Goal: Task Accomplishment & Management: Use online tool/utility

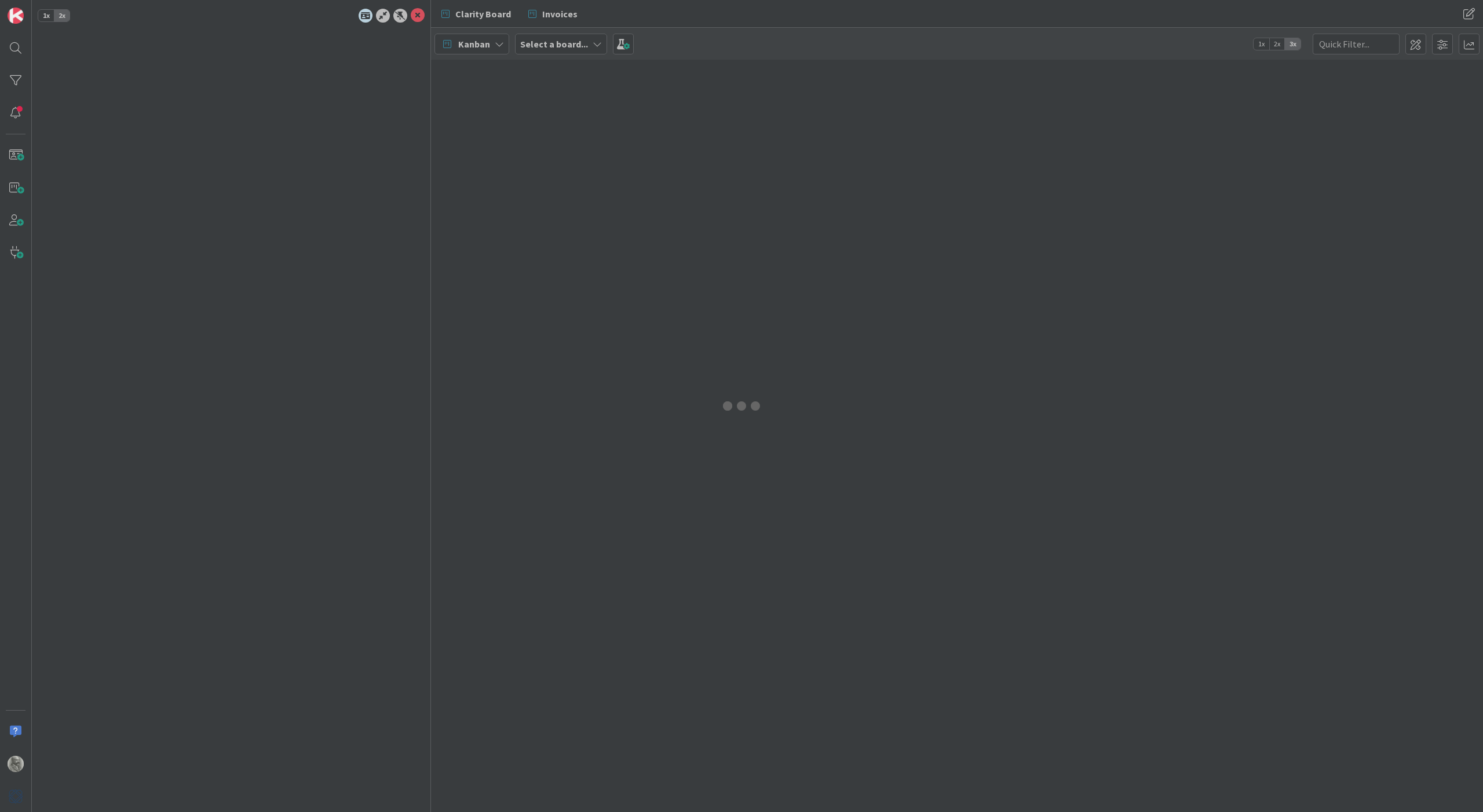
click at [1448, 44] on div "Clarity Board Invoices Clarity Board Invoices Kanban Select a board... 1x 2x 3x" at bounding box center [957, 406] width 1052 height 812
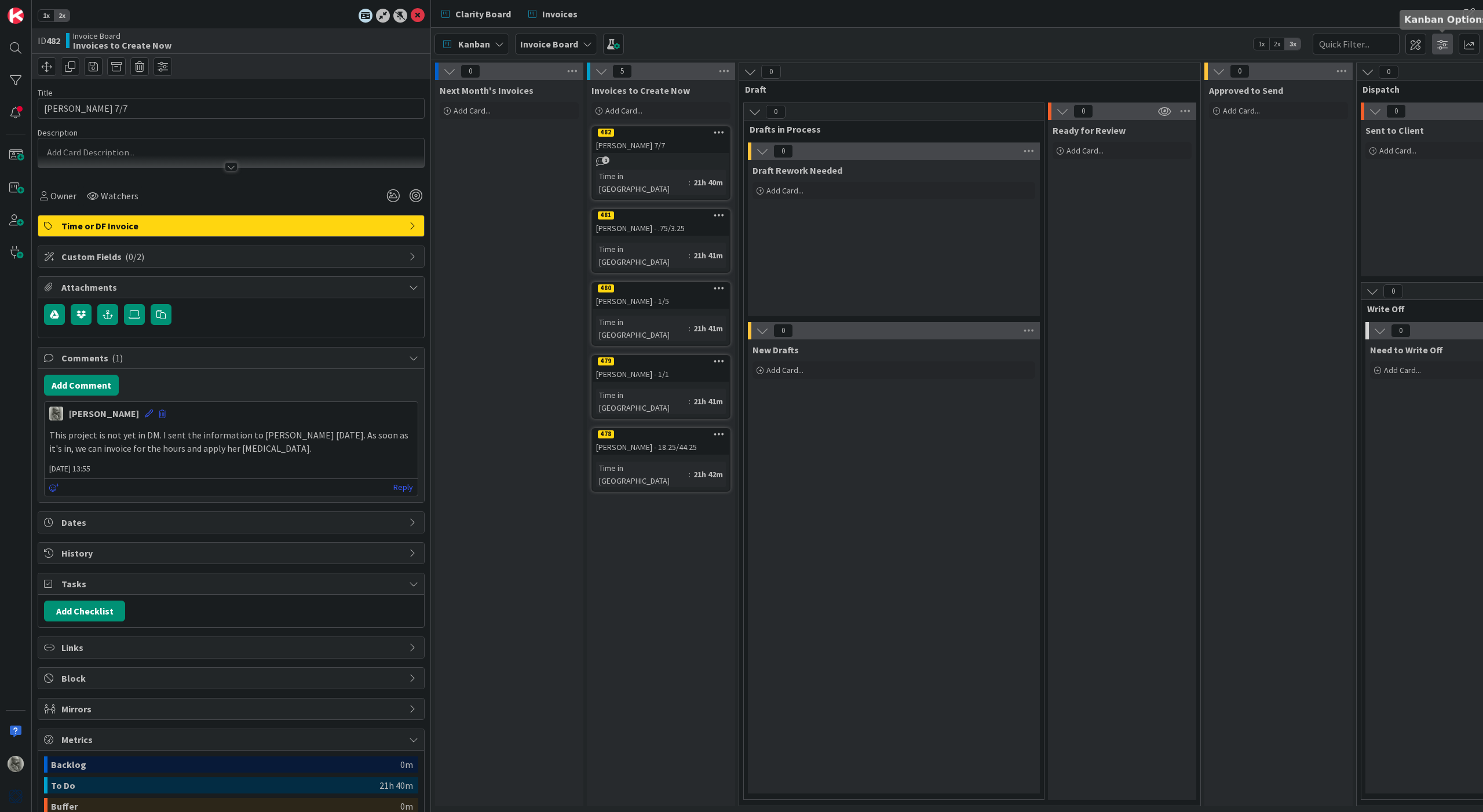
click at [1445, 44] on span at bounding box center [1443, 44] width 21 height 21
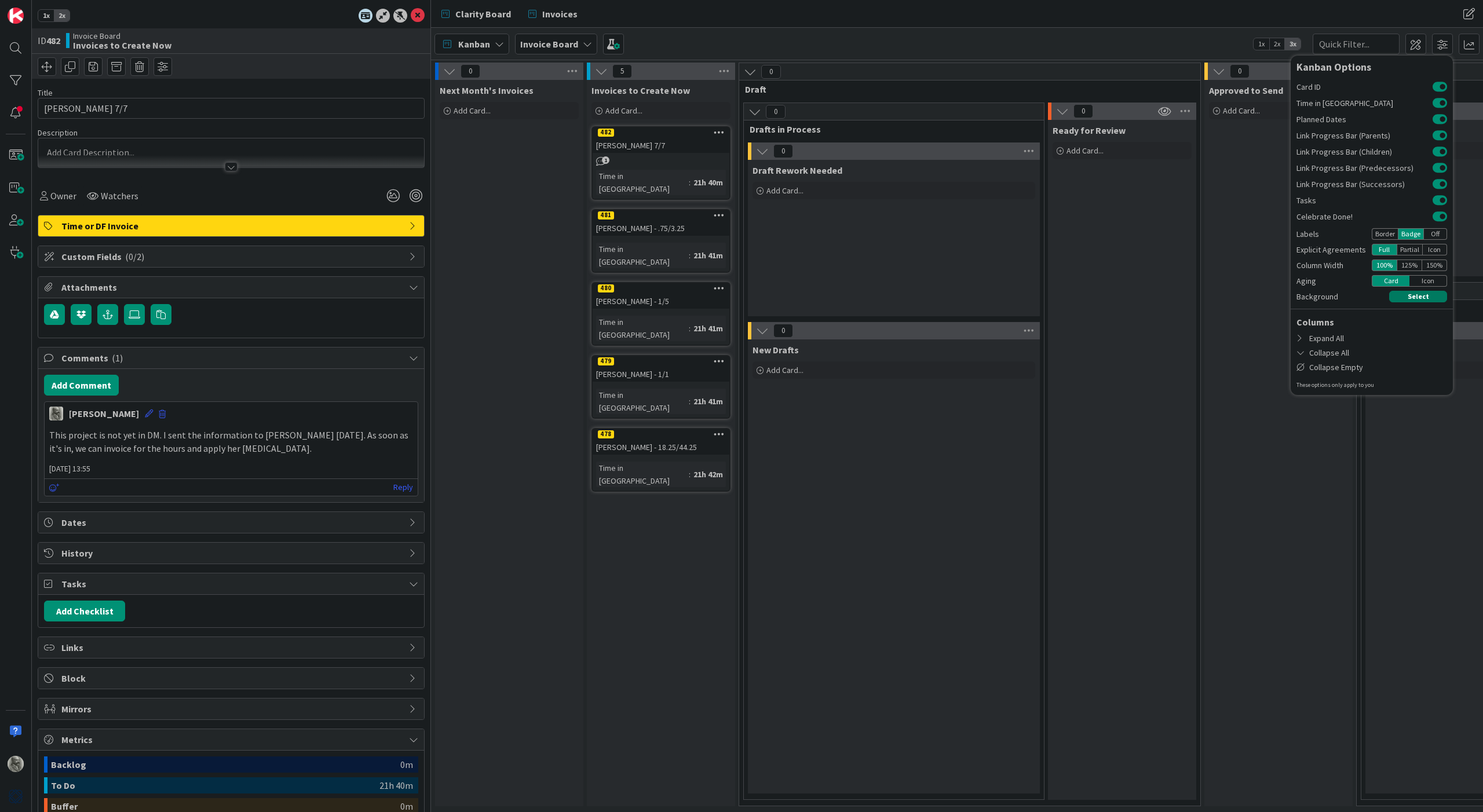
click at [1416, 297] on button "Select" at bounding box center [1418, 296] width 58 height 12
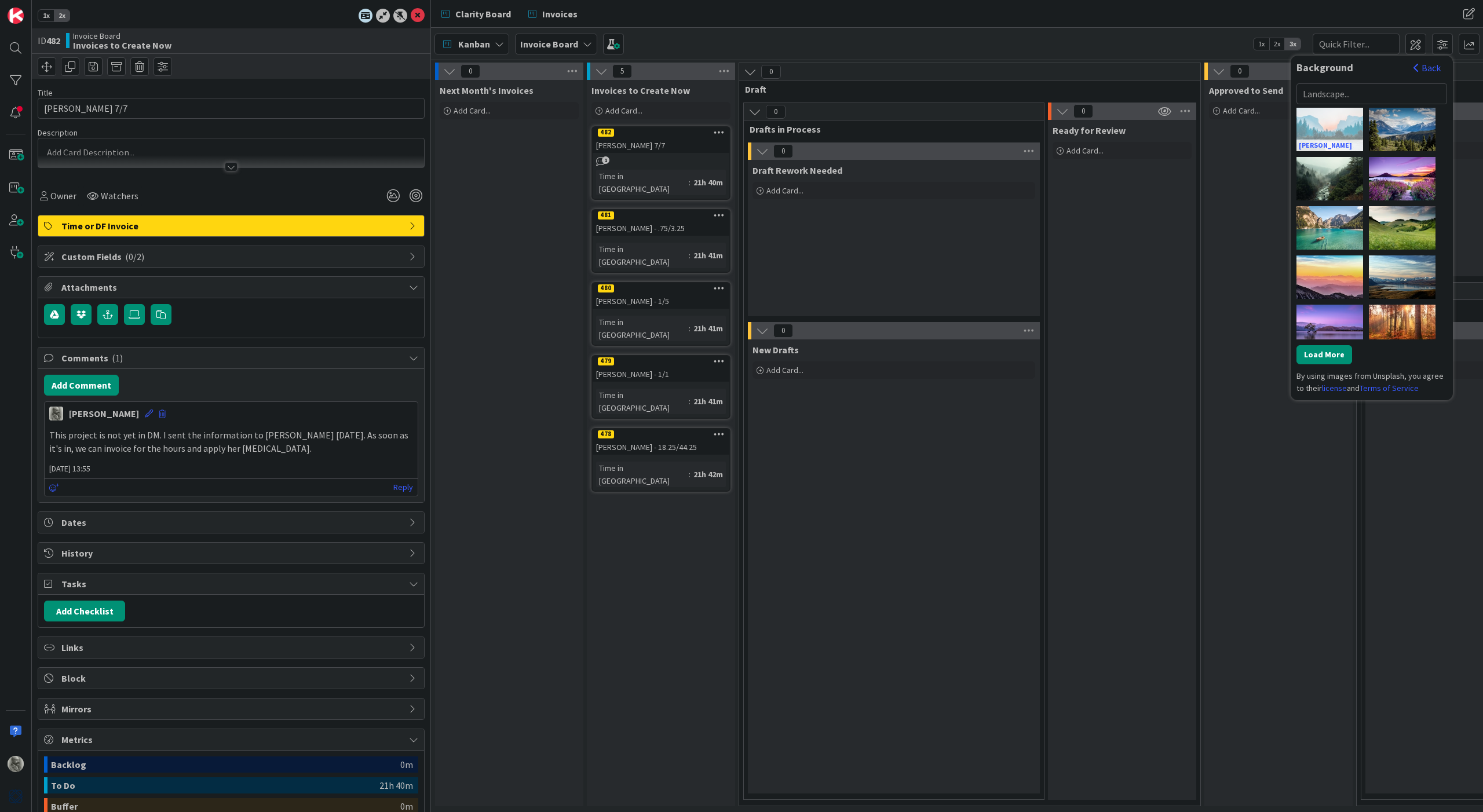
click at [1337, 123] on div "[PERSON_NAME]" at bounding box center [1329, 129] width 67 height 43
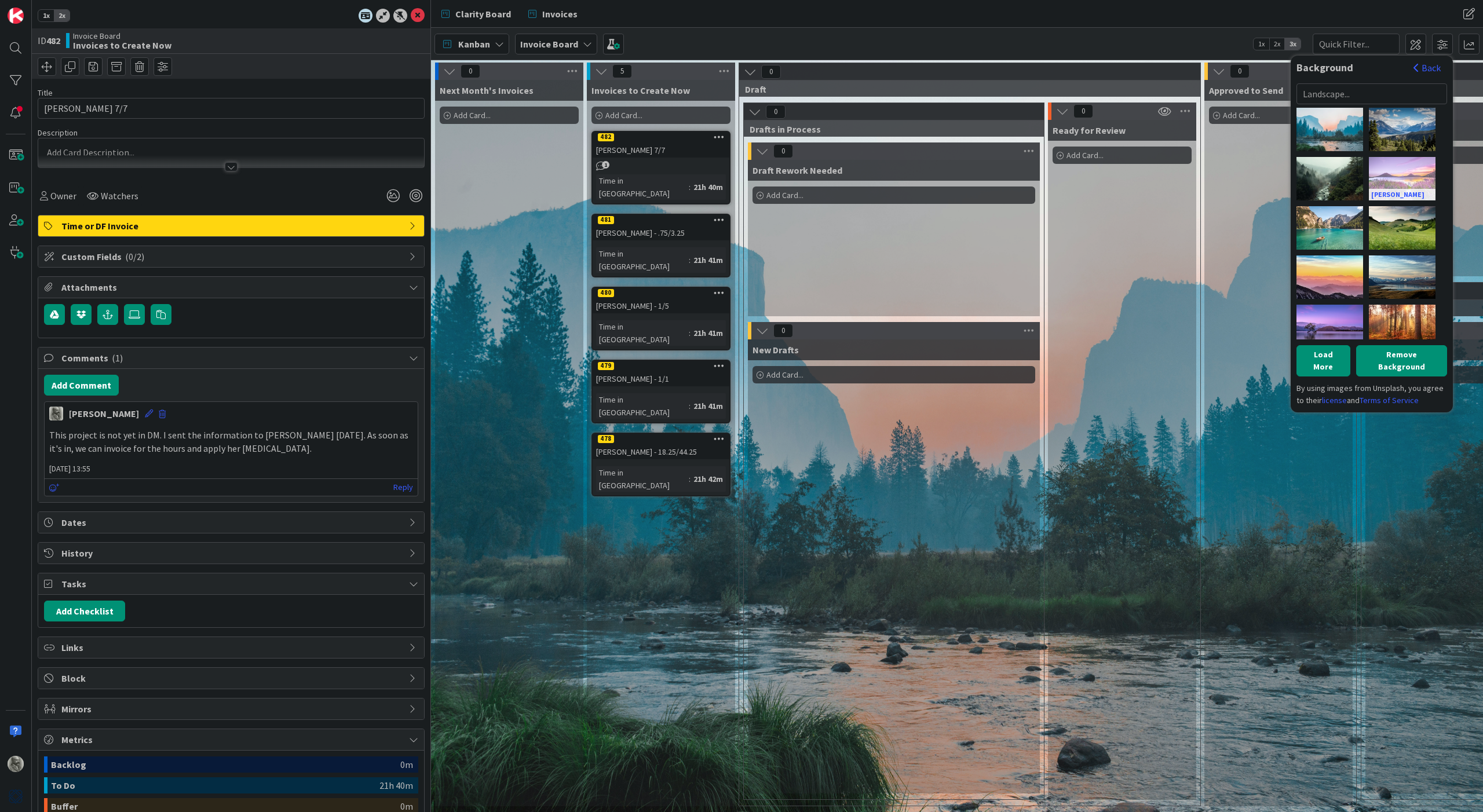
click at [1406, 183] on div "[PERSON_NAME]" at bounding box center [1402, 178] width 67 height 43
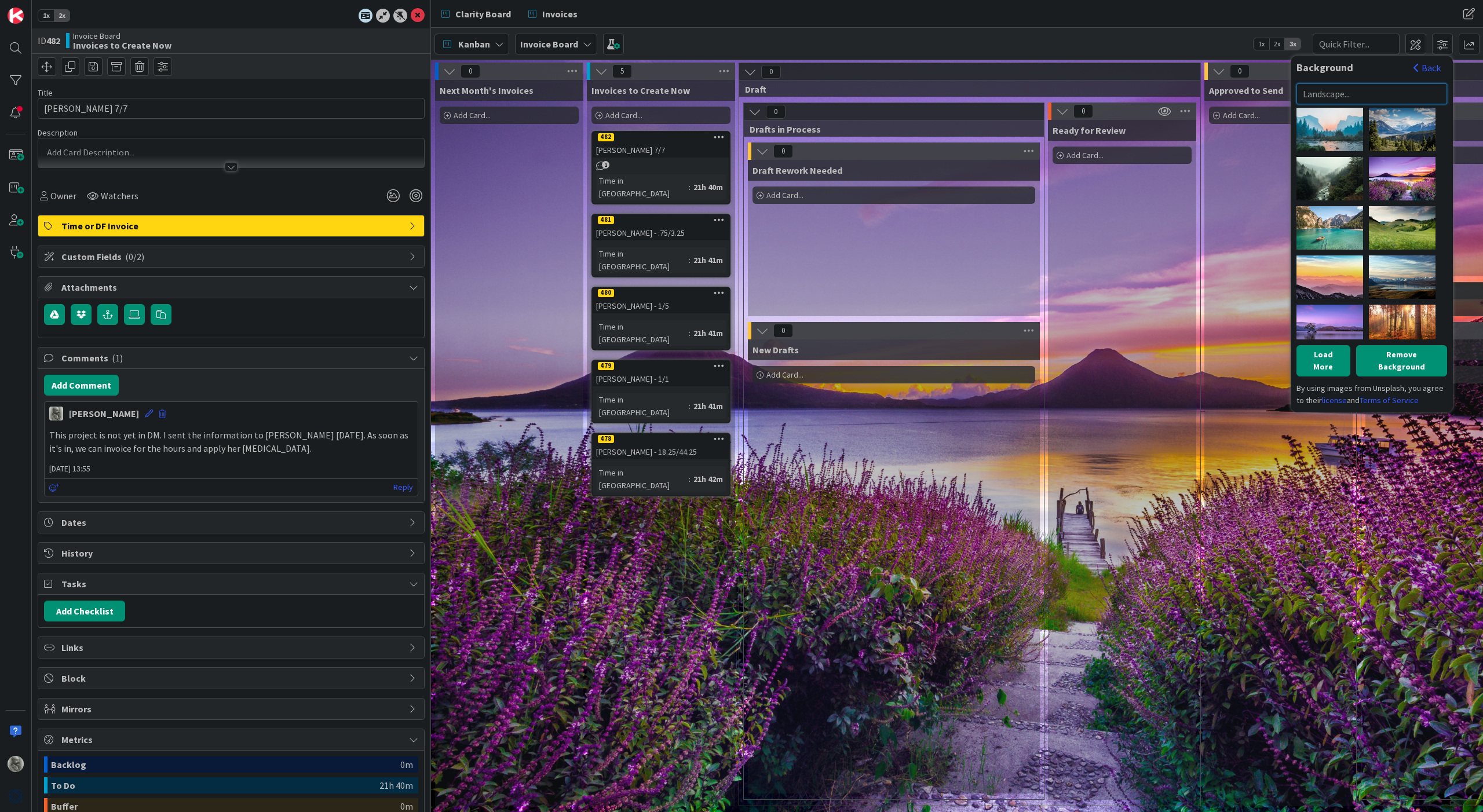
click at [1340, 95] on input "text" at bounding box center [1372, 94] width 151 height 21
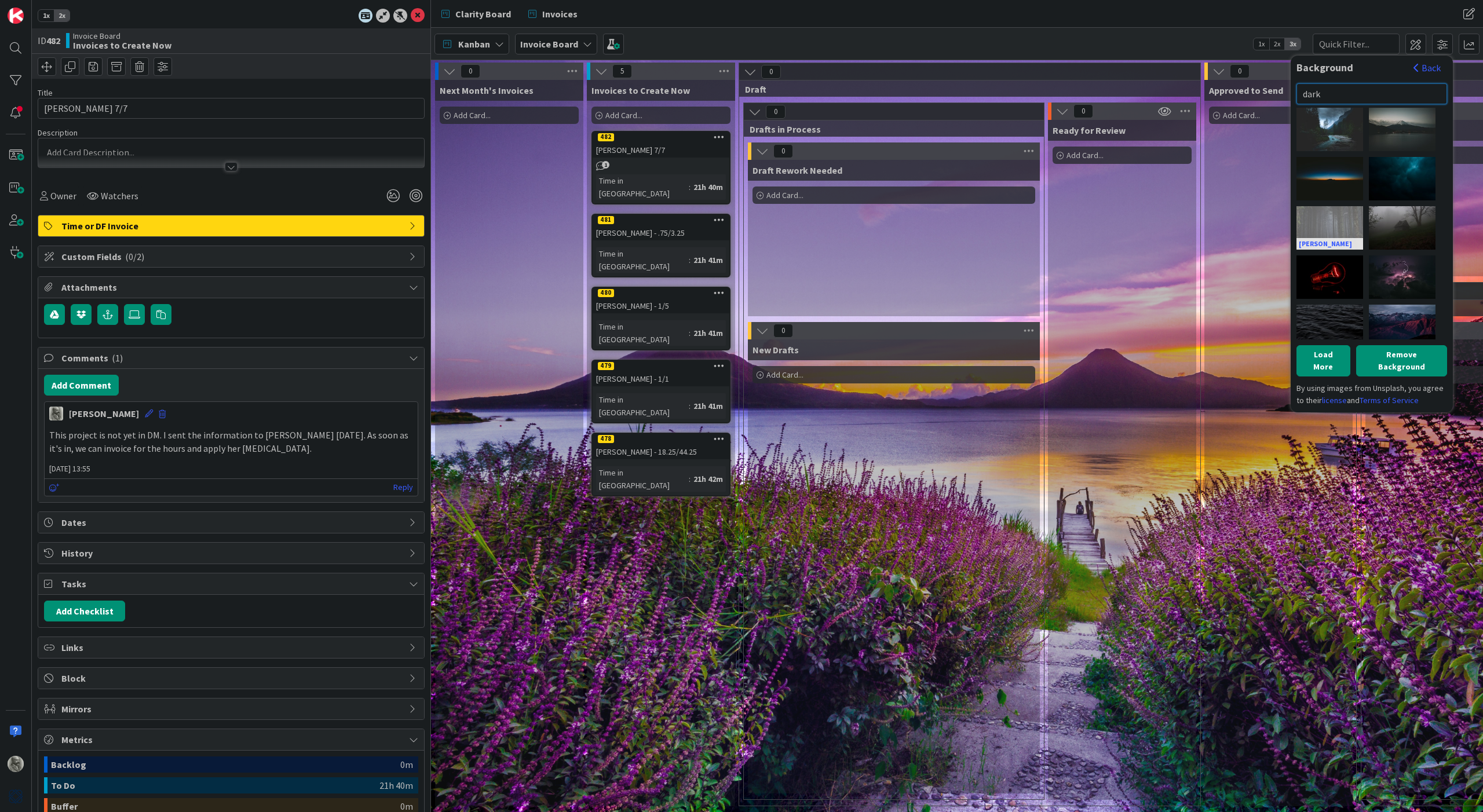
type input "dark"
click at [1328, 223] on div "[PERSON_NAME]" at bounding box center [1329, 227] width 67 height 43
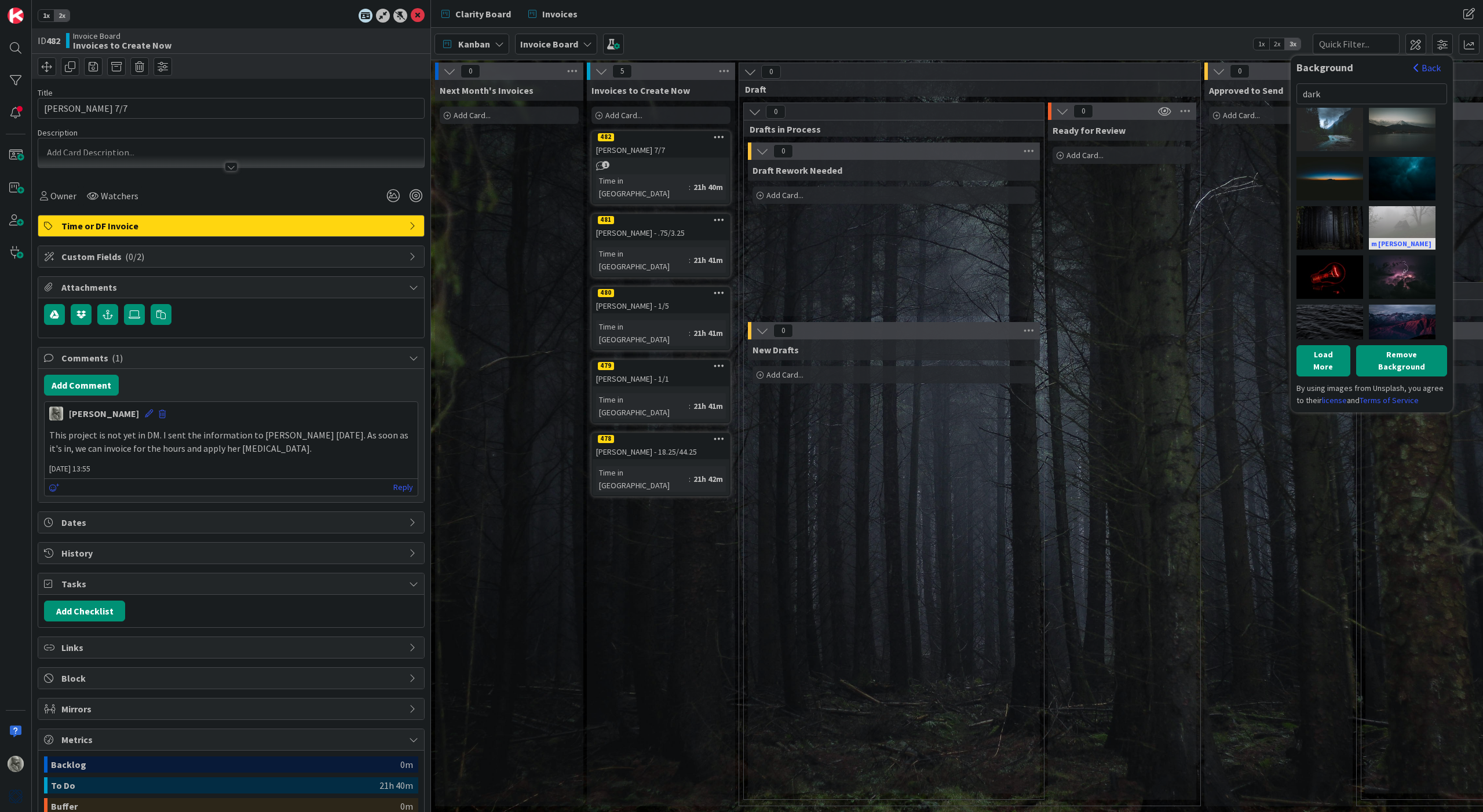
click at [1408, 224] on div "m [PERSON_NAME]" at bounding box center [1402, 227] width 67 height 43
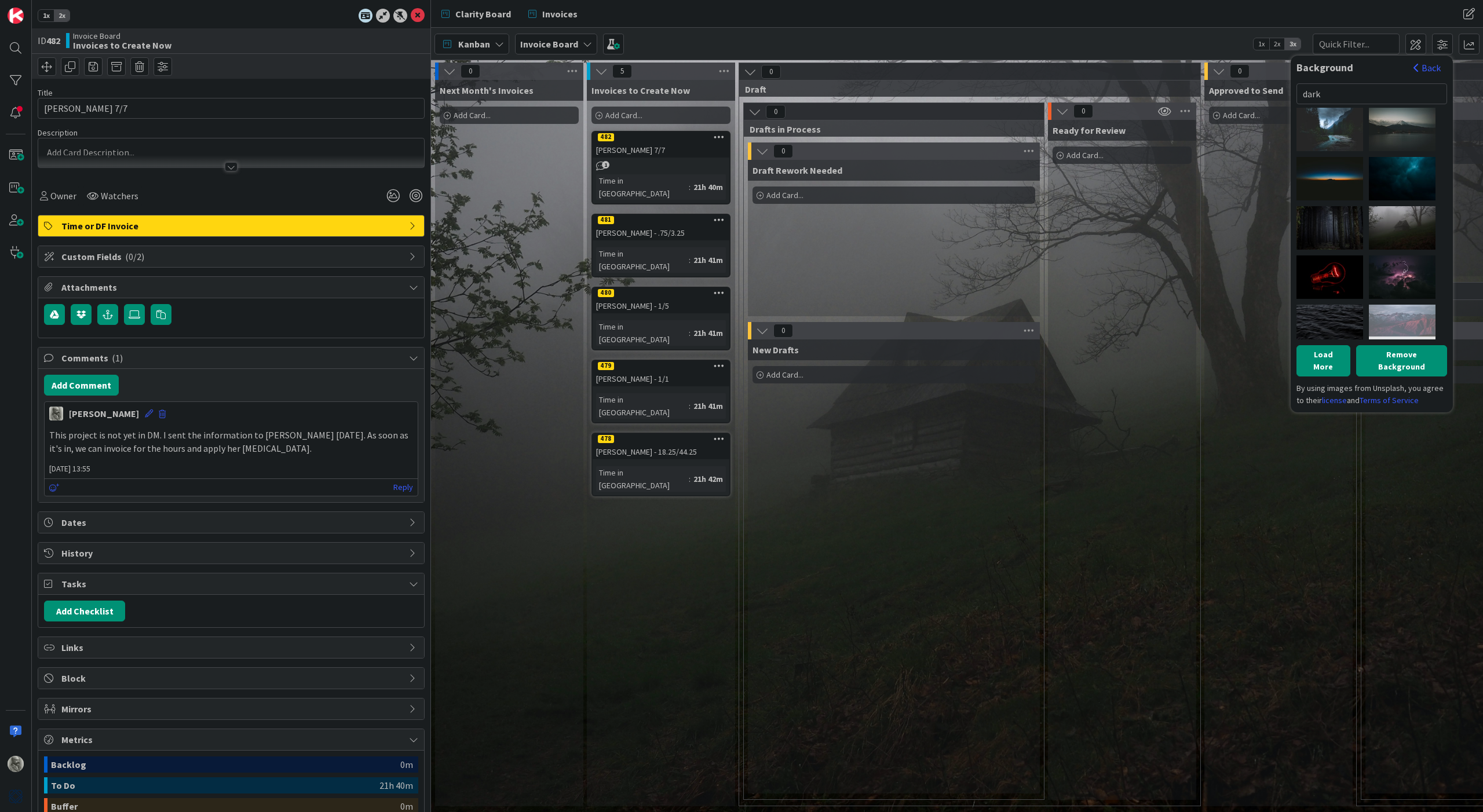
click at [1407, 325] on div "[PERSON_NAME]" at bounding box center [1402, 325] width 67 height 43
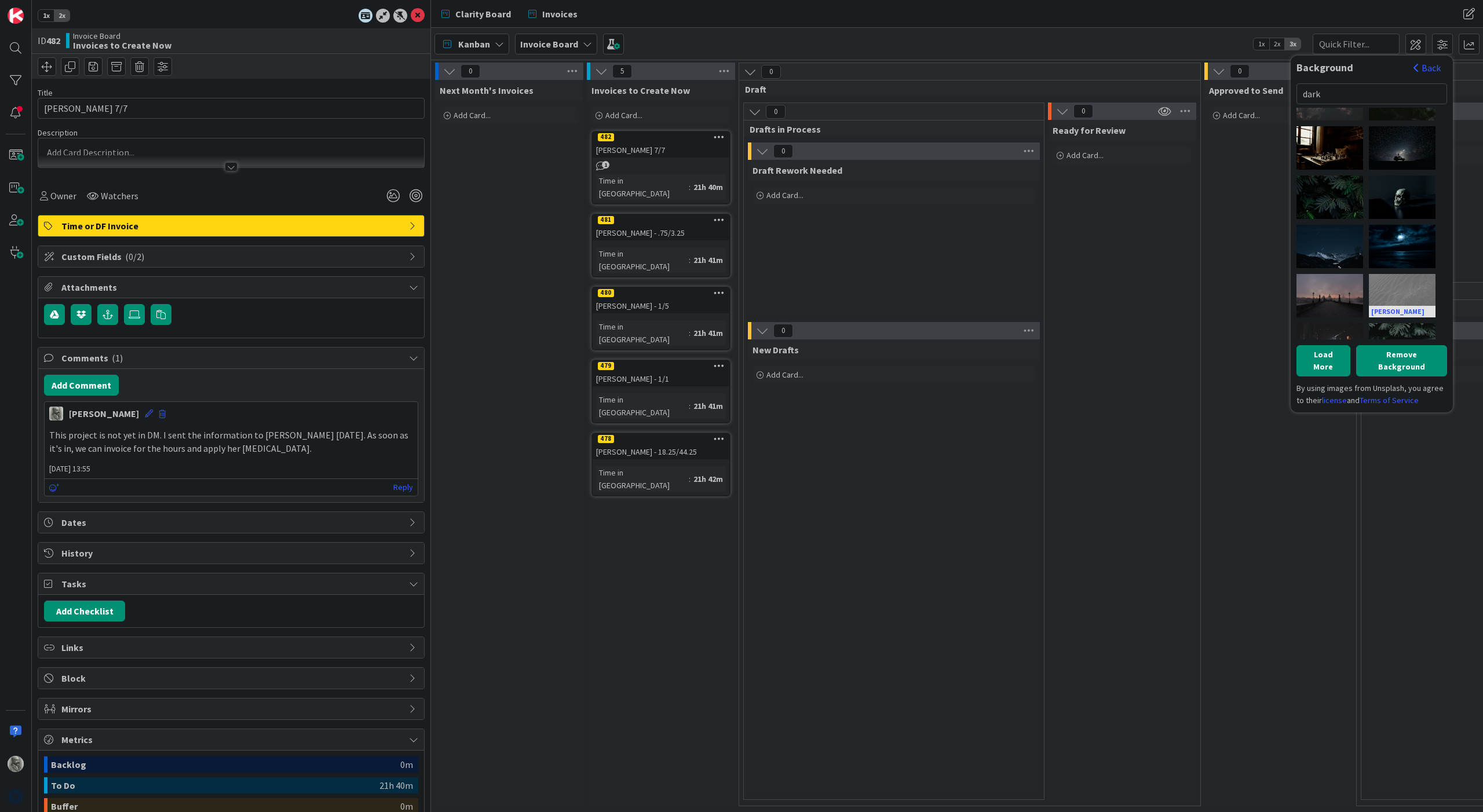
scroll to position [278, 0]
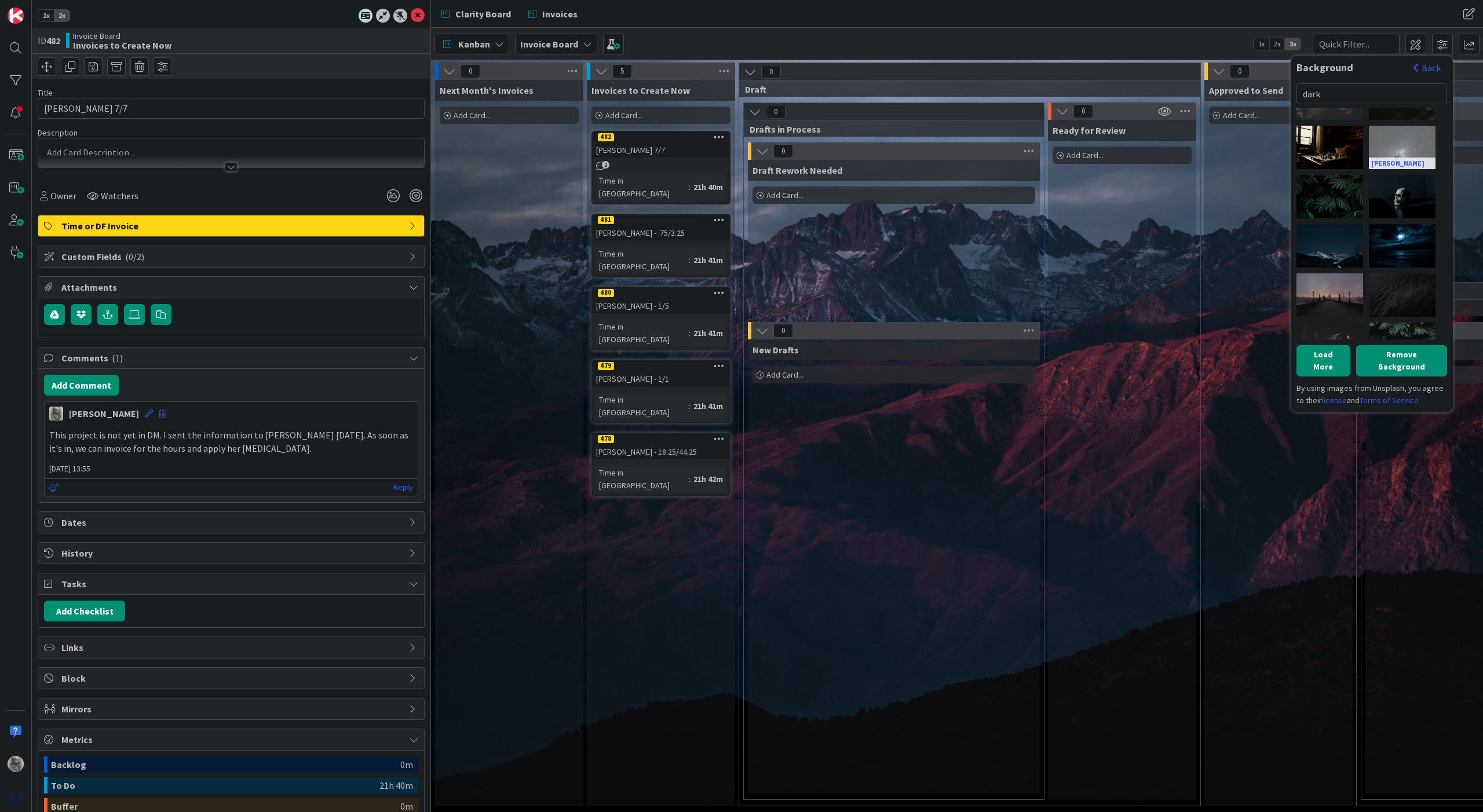
click at [1400, 140] on div "[PERSON_NAME]" at bounding box center [1402, 147] width 67 height 43
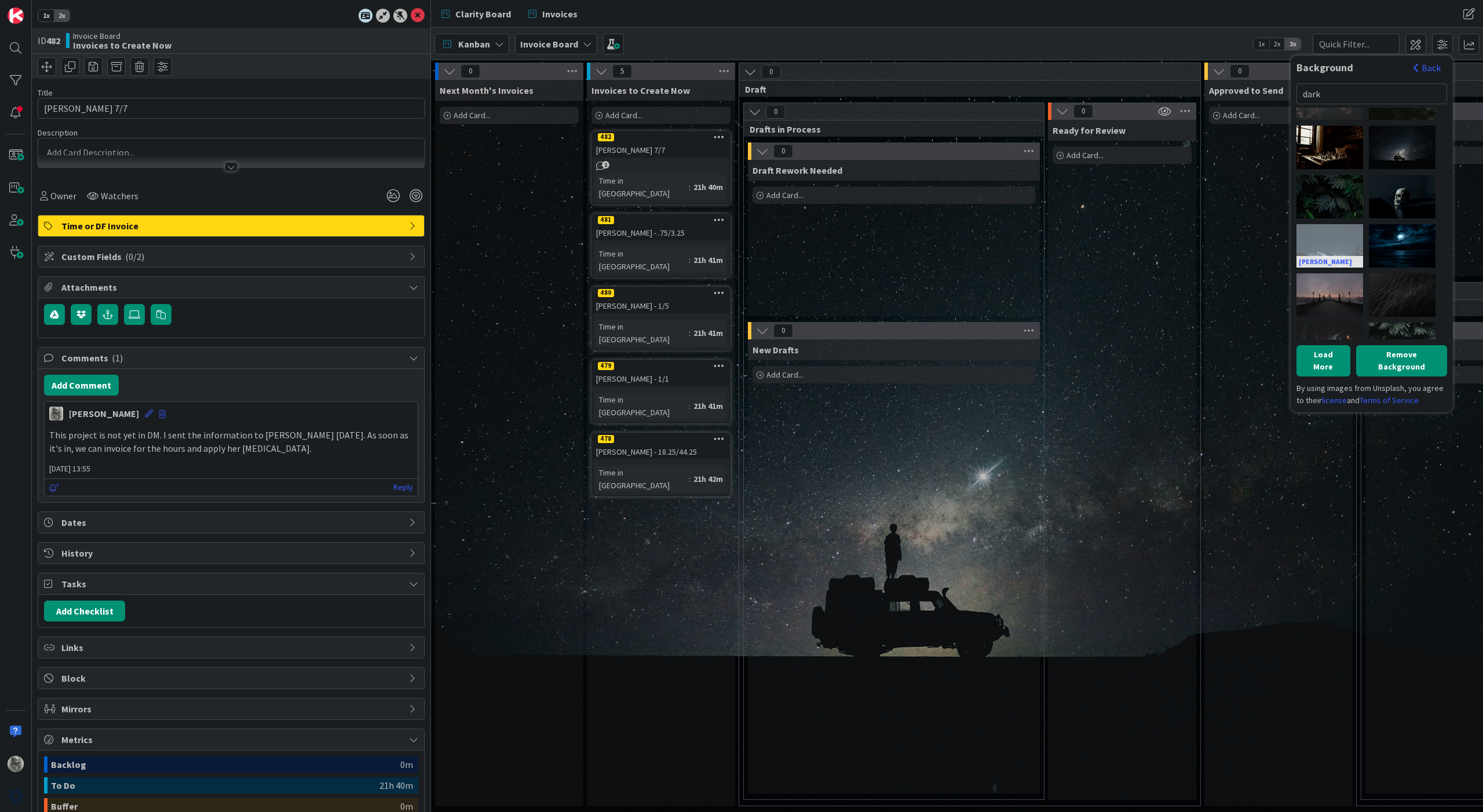
click at [1336, 230] on div "[PERSON_NAME]" at bounding box center [1329, 245] width 67 height 43
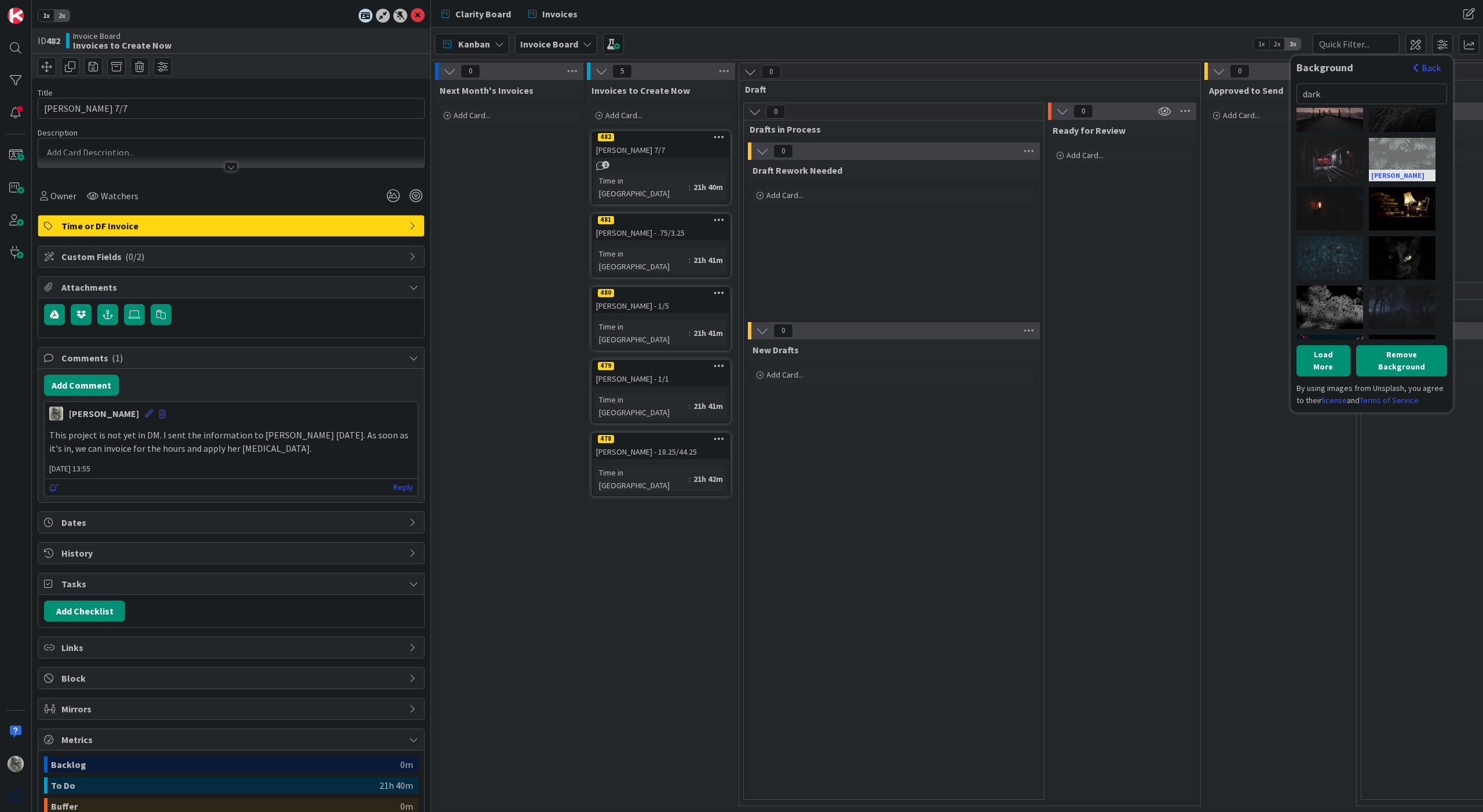
scroll to position [465, 0]
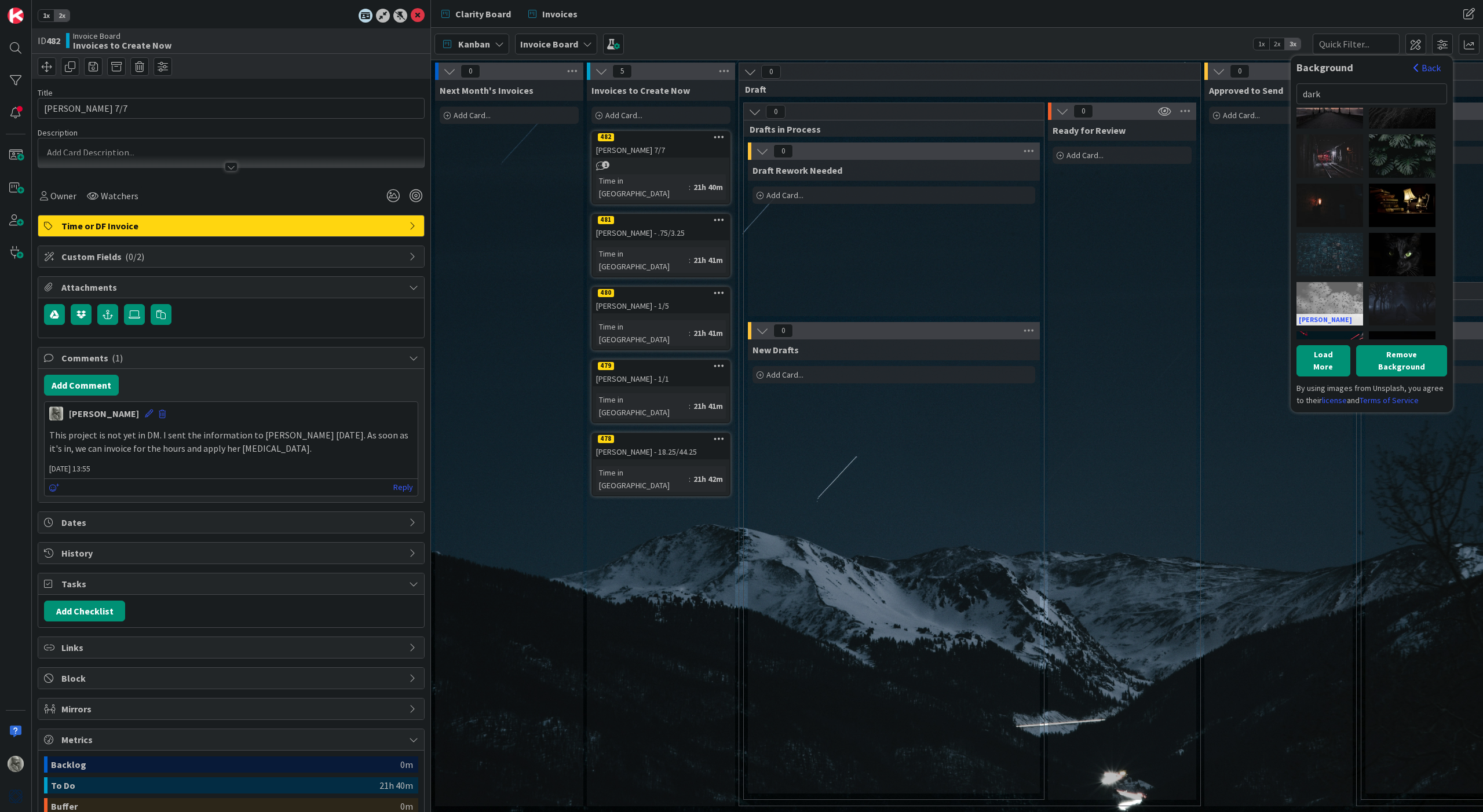
click at [1332, 304] on div "[PERSON_NAME]" at bounding box center [1329, 304] width 67 height 43
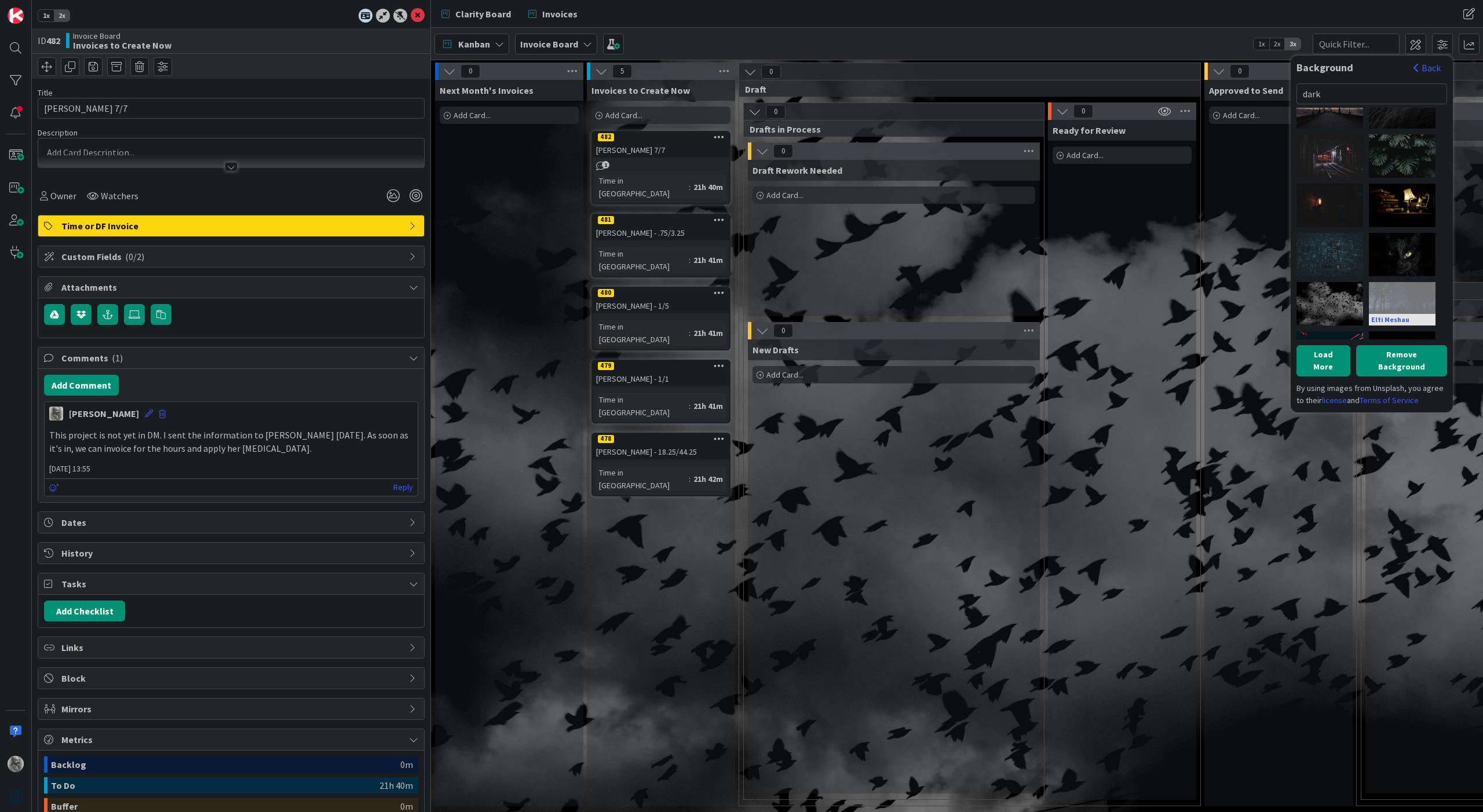
click at [1392, 297] on div "Elti Meshau" at bounding box center [1402, 304] width 67 height 43
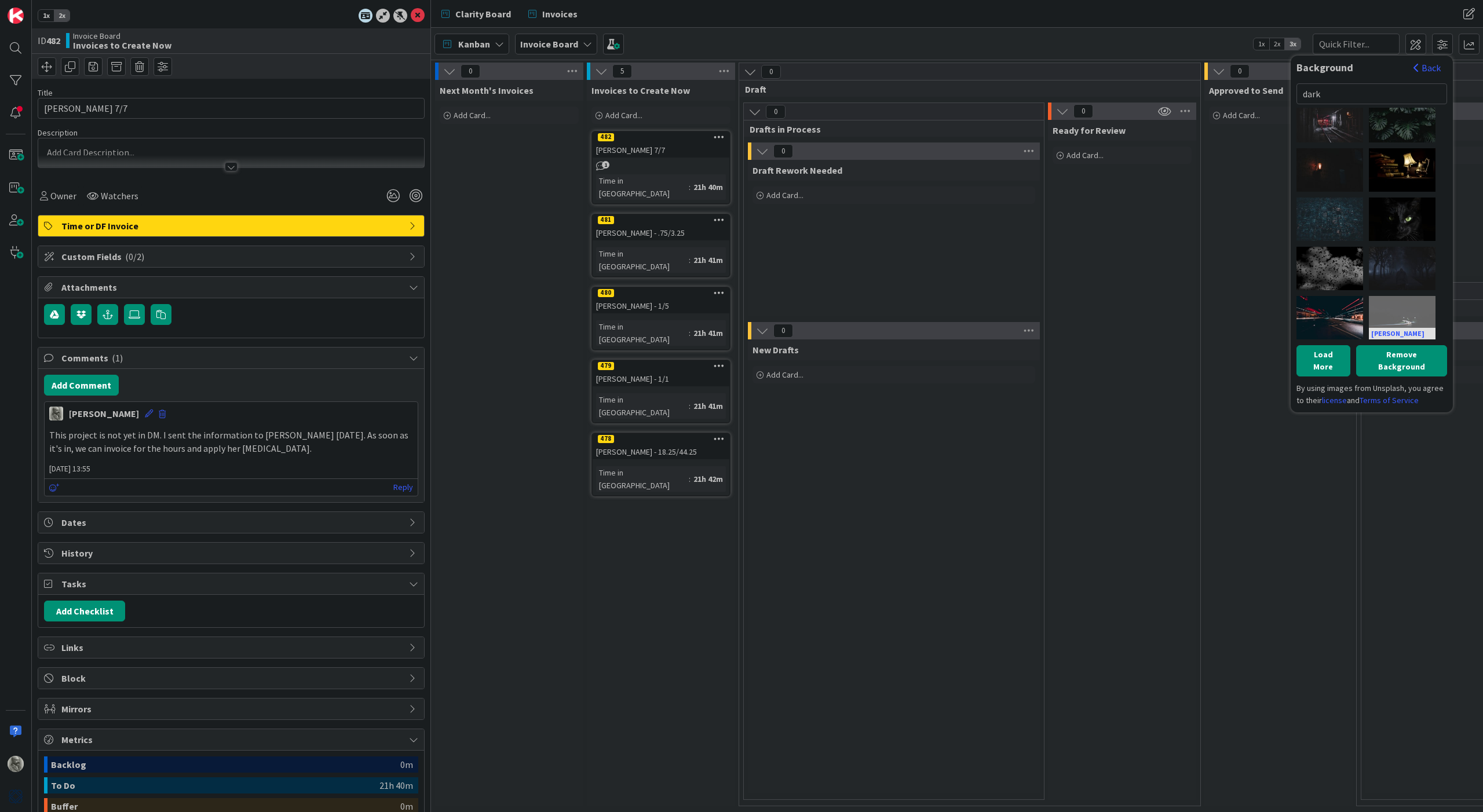
scroll to position [501, 0]
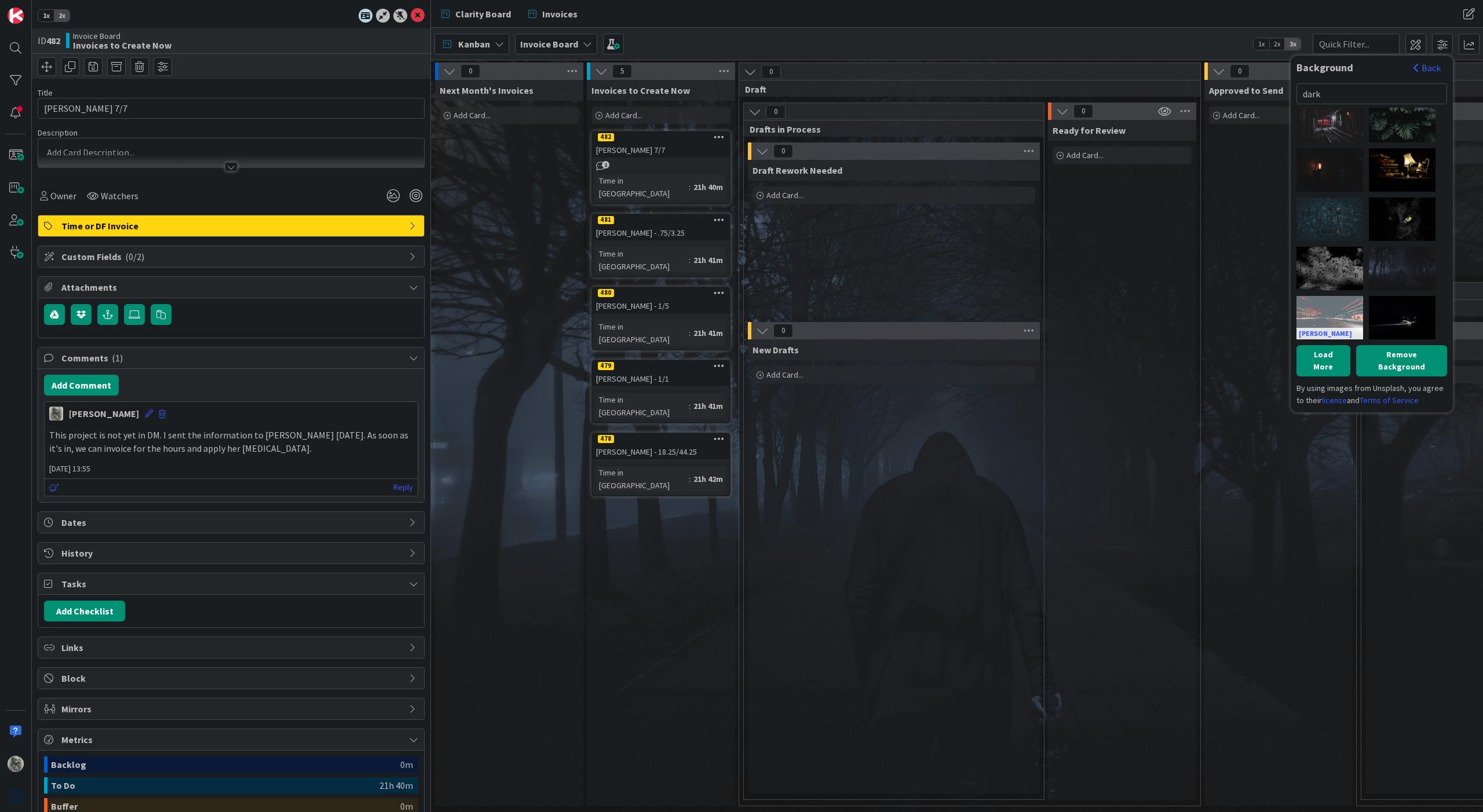
click at [1334, 313] on div "[PERSON_NAME]" at bounding box center [1329, 317] width 67 height 43
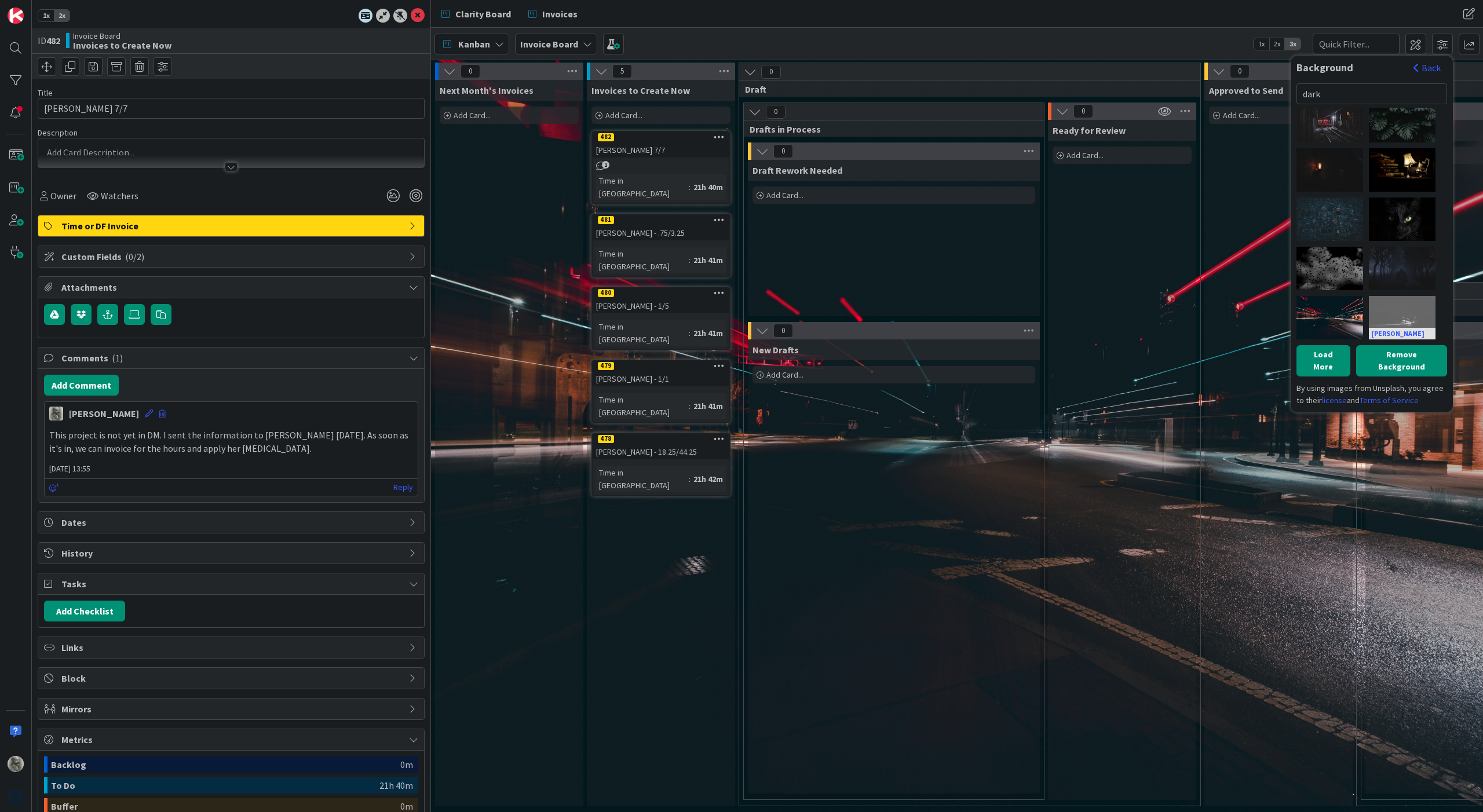
click at [1414, 322] on div "[PERSON_NAME]" at bounding box center [1402, 317] width 67 height 43
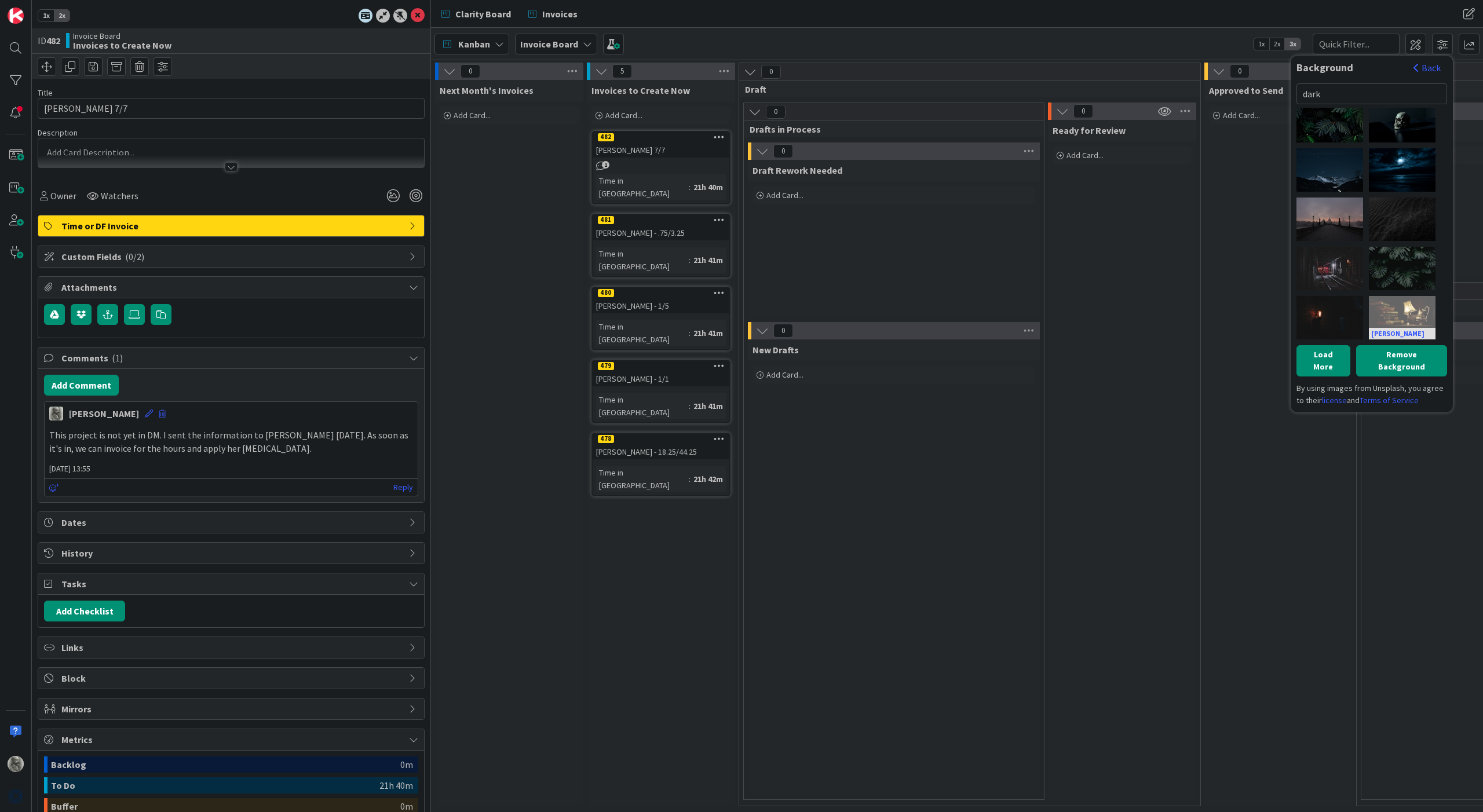
scroll to position [353, 0]
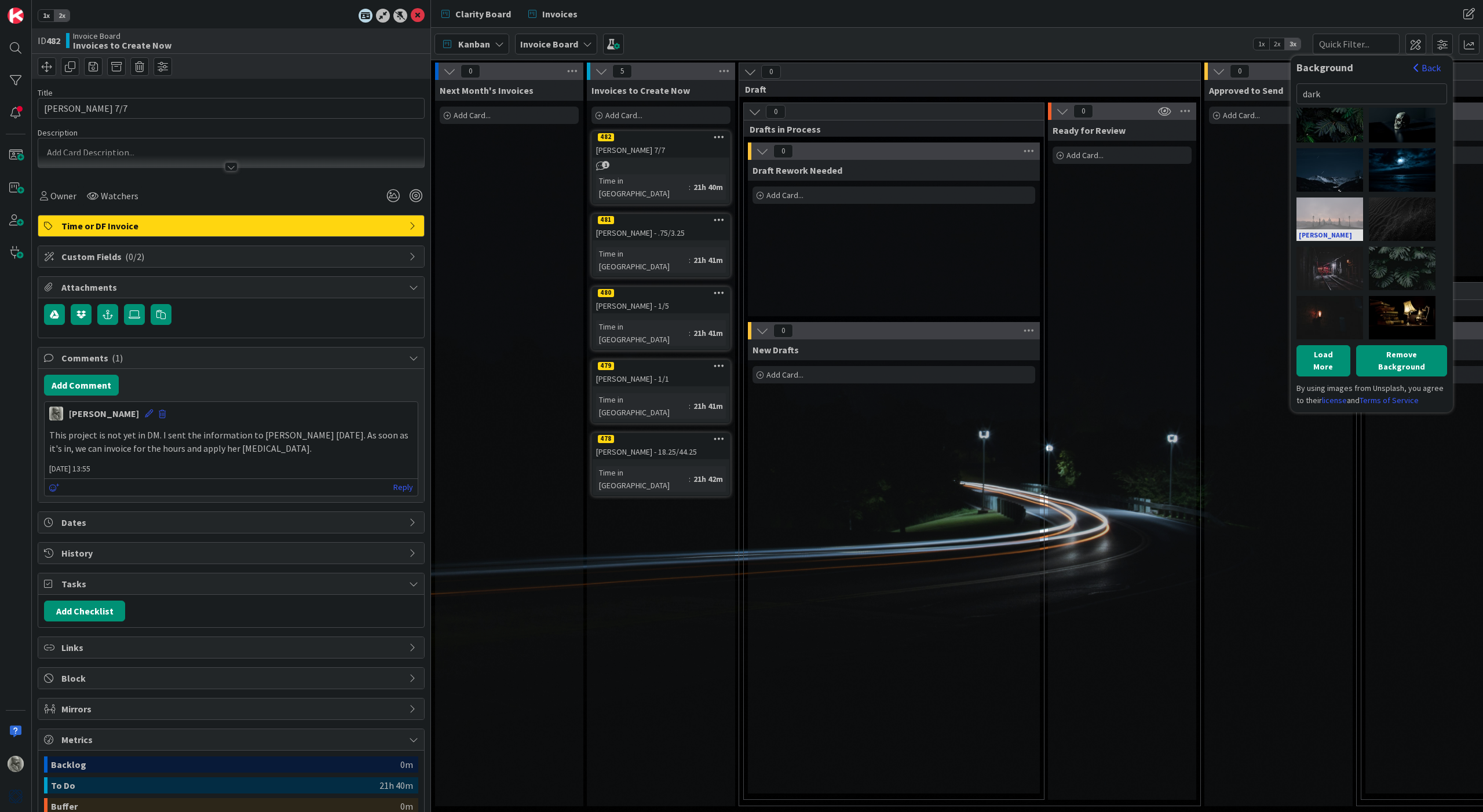
click at [1338, 232] on link "[PERSON_NAME]" at bounding box center [1329, 235] width 67 height 12
click at [1331, 257] on div "[PERSON_NAME]" at bounding box center [1329, 268] width 67 height 43
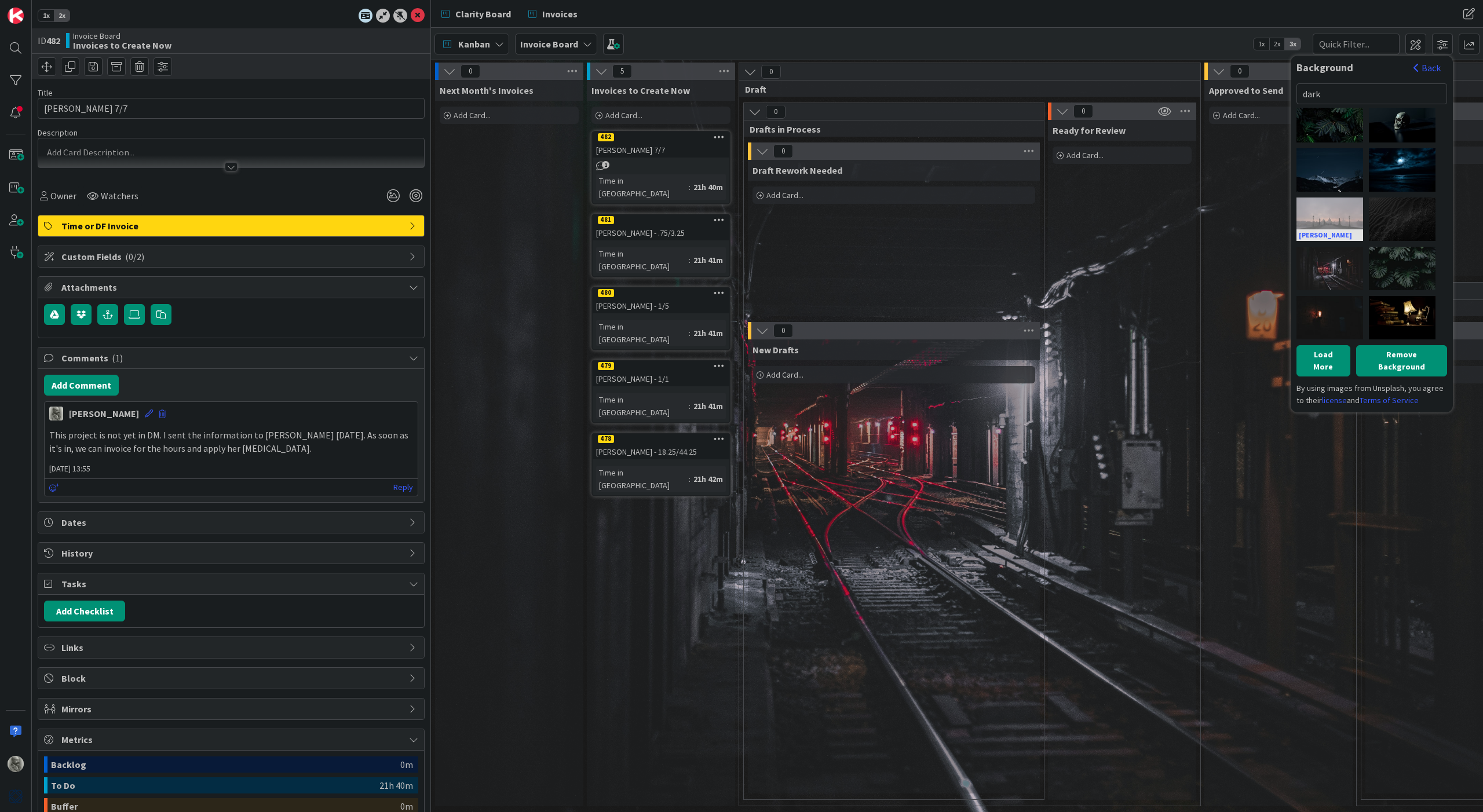
click at [1332, 210] on div "[PERSON_NAME]" at bounding box center [1329, 219] width 67 height 43
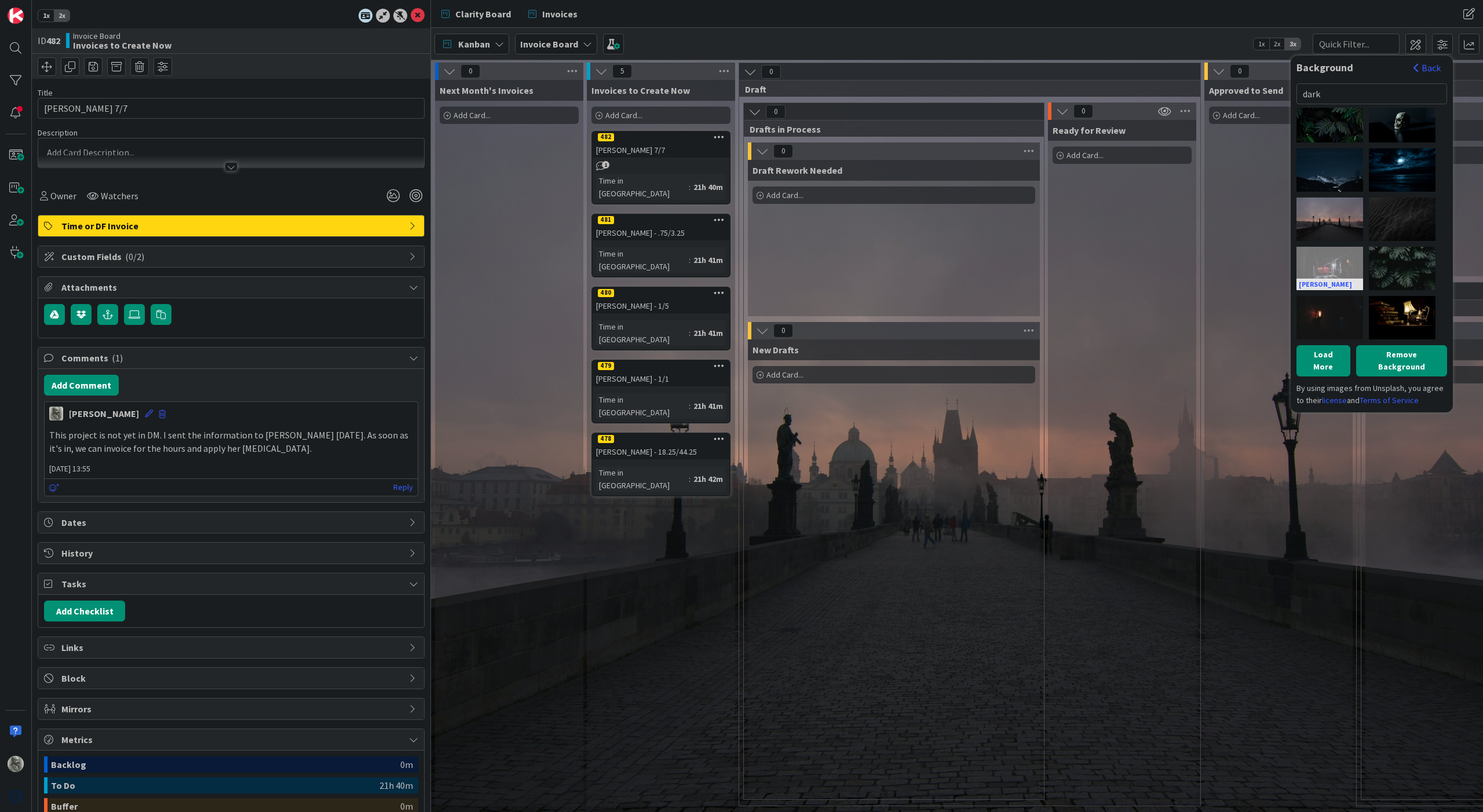
click at [1334, 264] on div "[PERSON_NAME]" at bounding box center [1329, 268] width 67 height 43
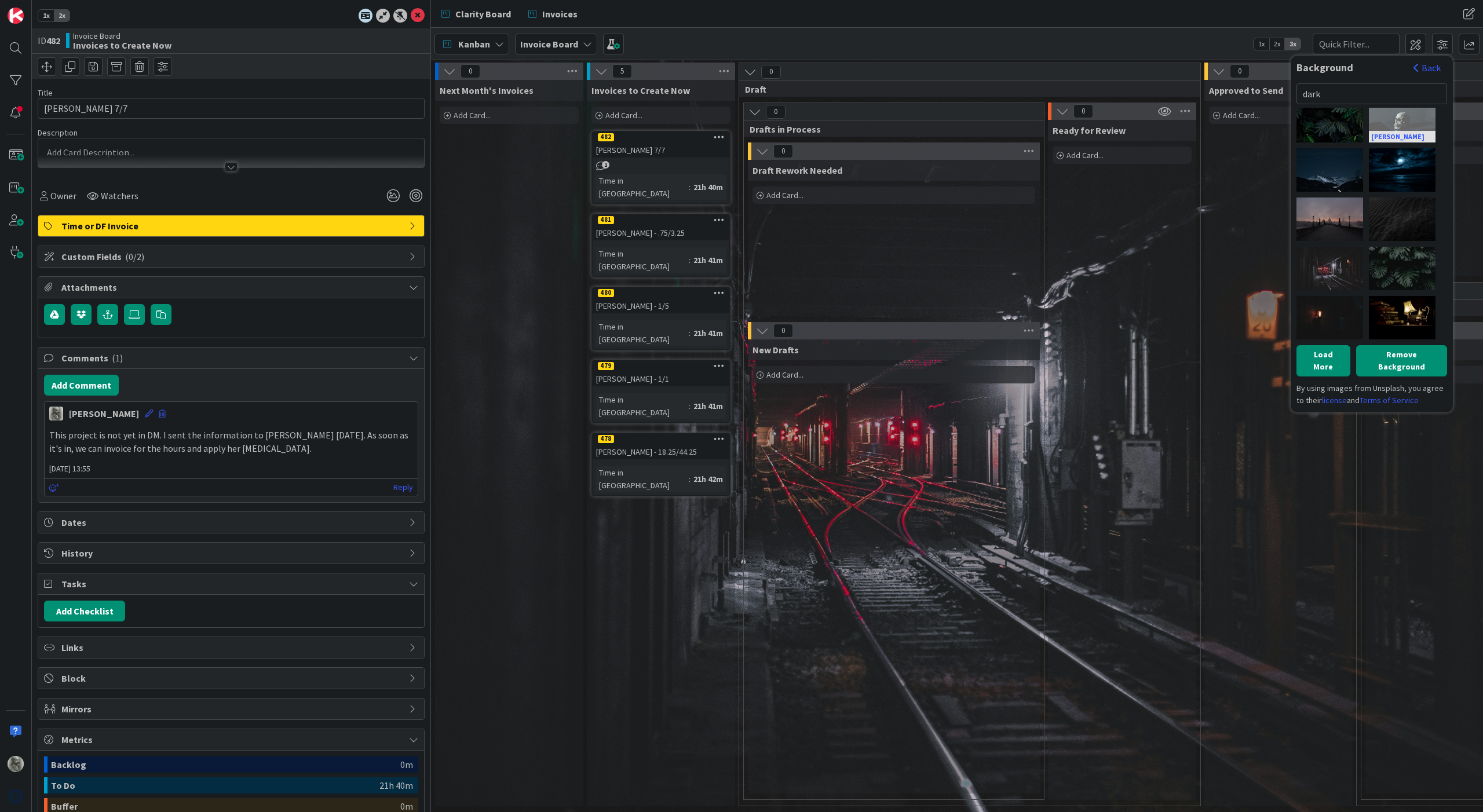
click at [1406, 122] on div "[PERSON_NAME]" at bounding box center [1402, 120] width 67 height 43
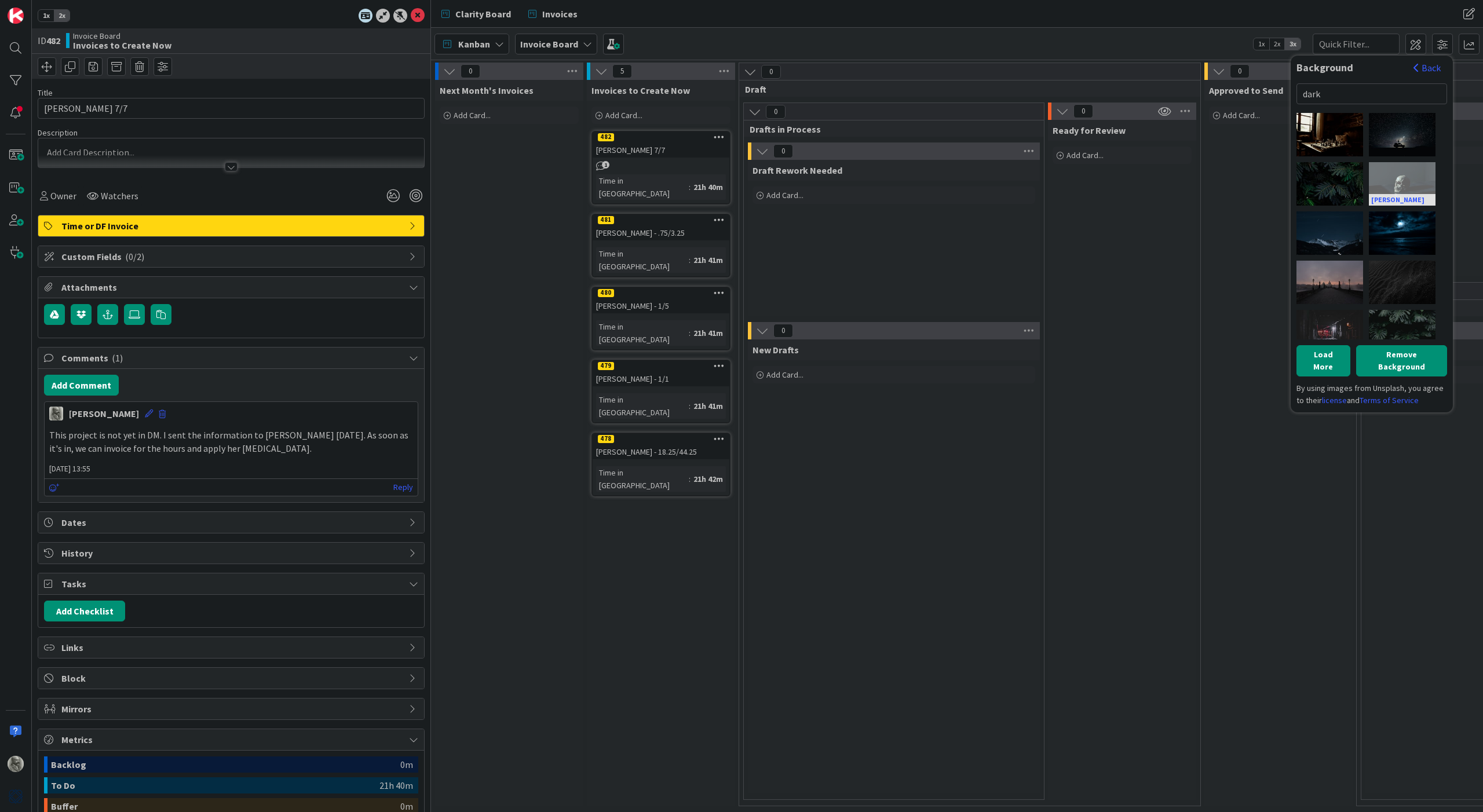
scroll to position [289, 0]
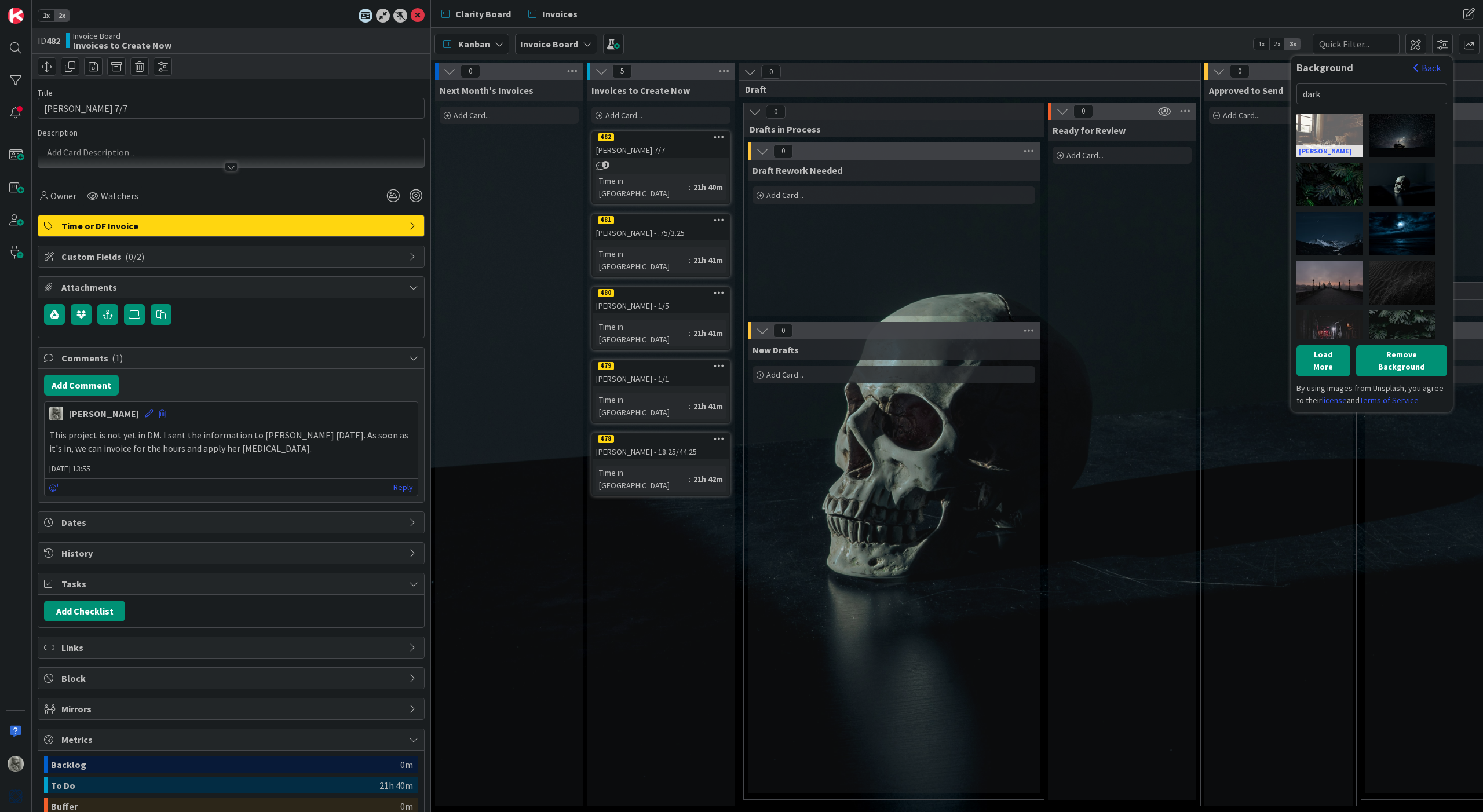
click at [1331, 125] on div "[PERSON_NAME]" at bounding box center [1329, 135] width 67 height 43
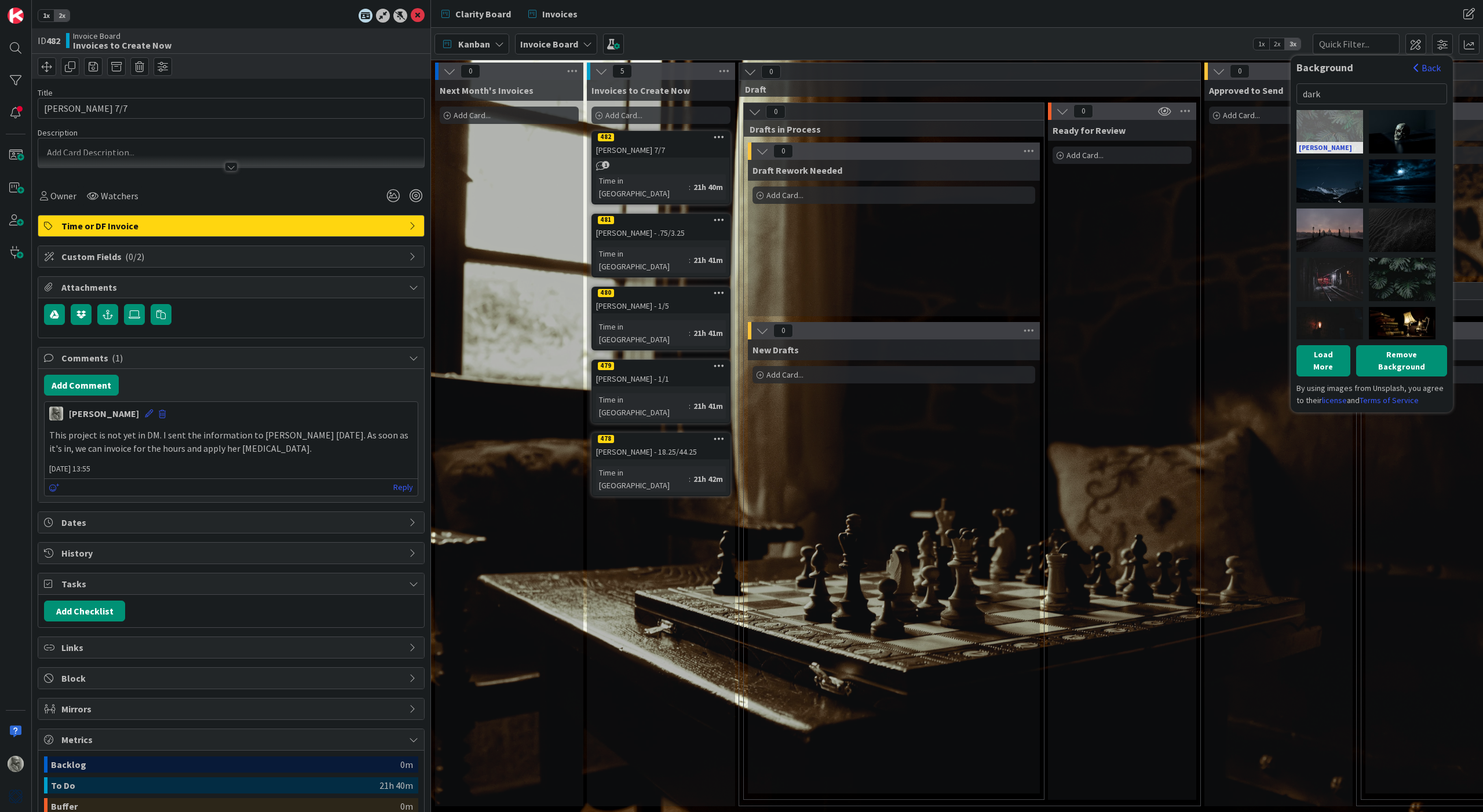
scroll to position [344, 0]
click at [1336, 269] on div "[PERSON_NAME]" at bounding box center [1329, 277] width 67 height 43
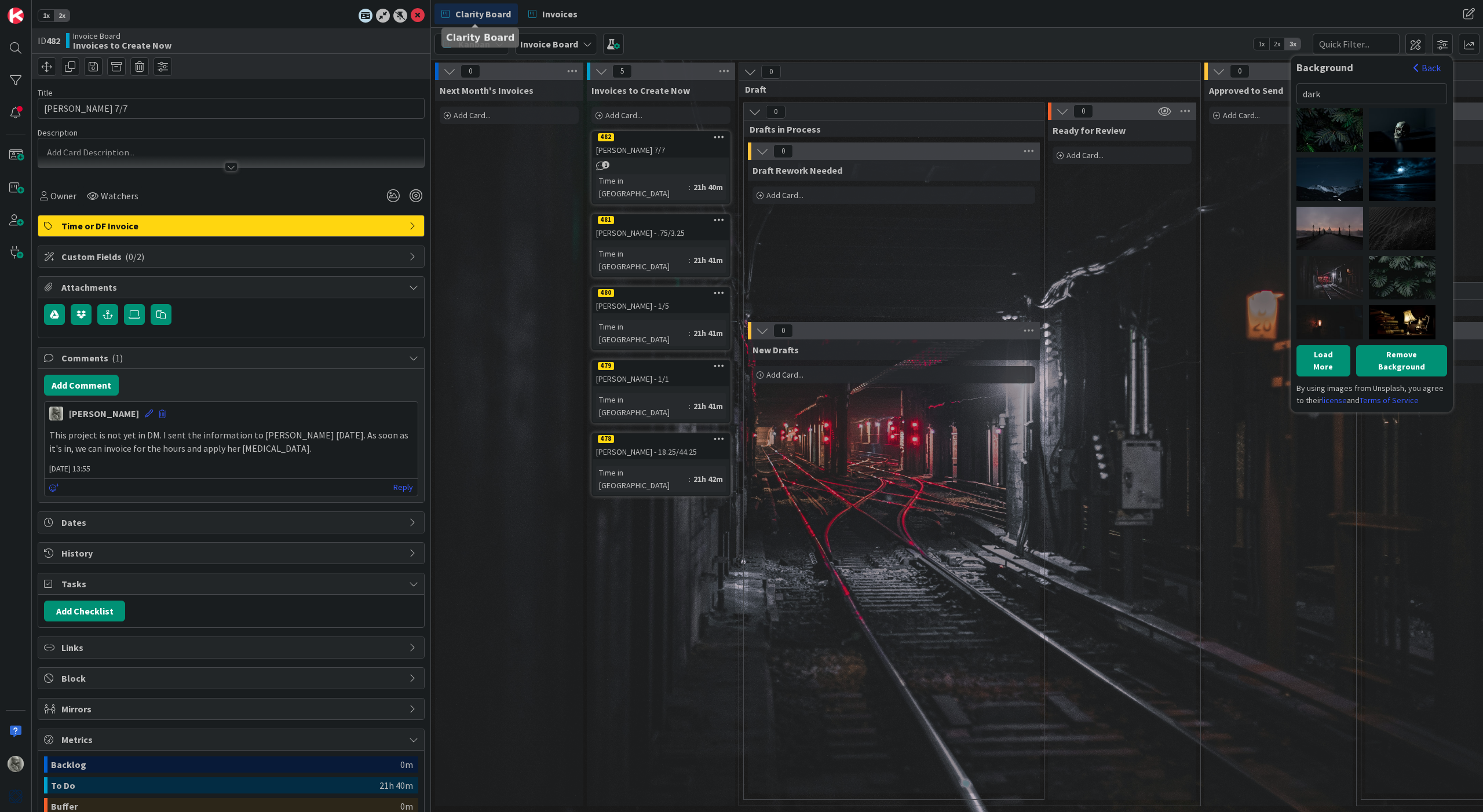
click at [470, 7] on span "Clarity Board" at bounding box center [483, 14] width 56 height 14
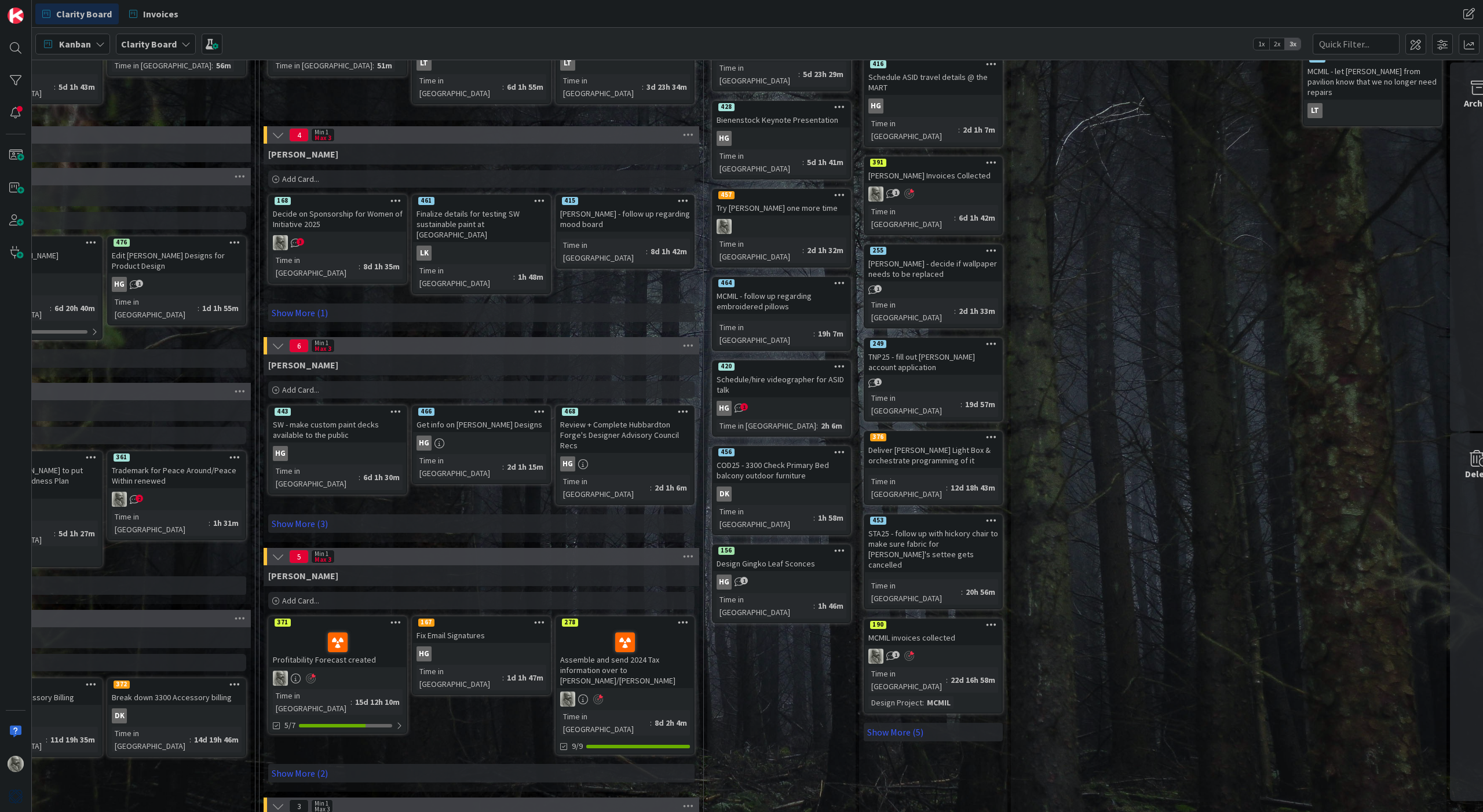
scroll to position [349, 962]
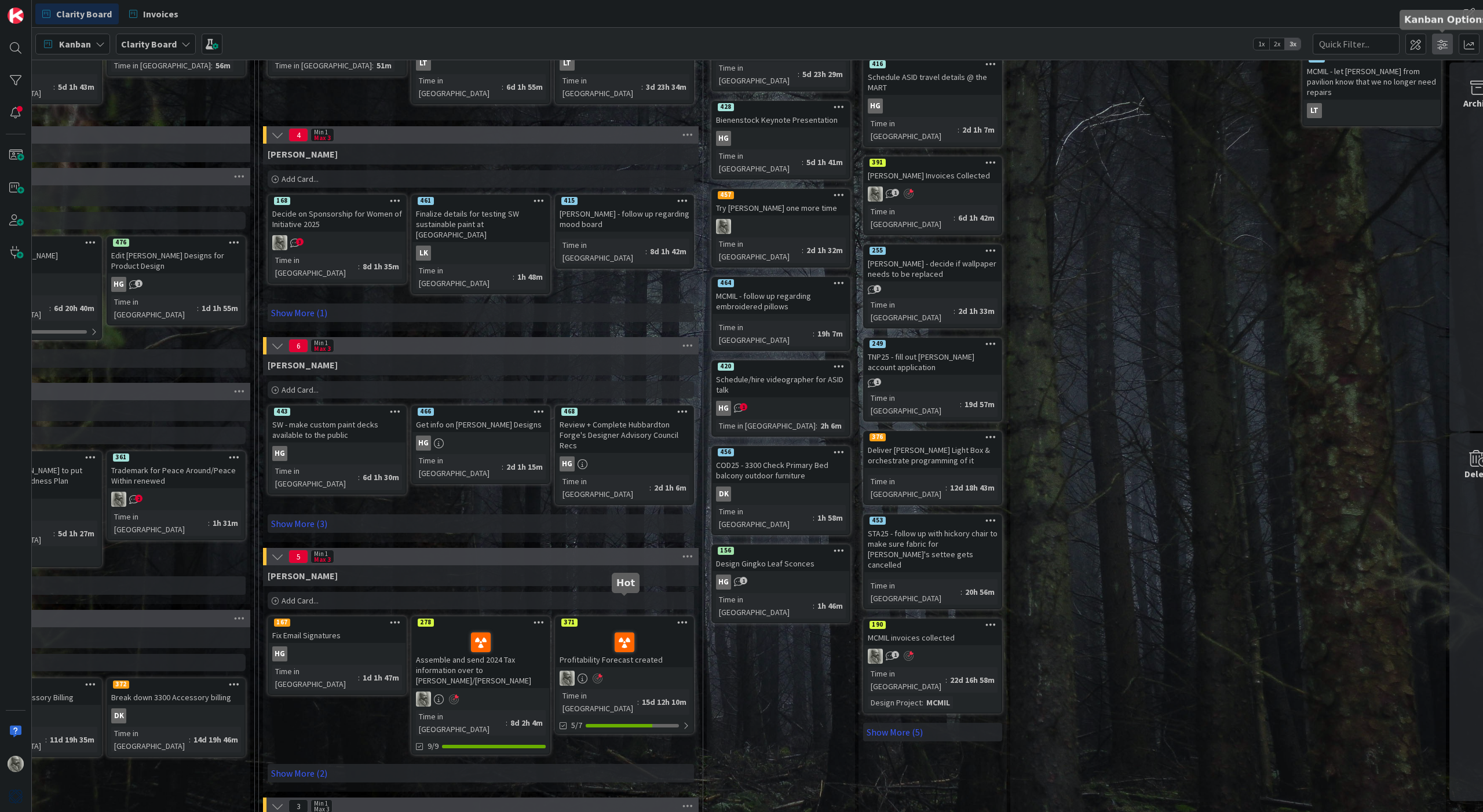
click at [1445, 45] on span at bounding box center [1443, 44] width 21 height 21
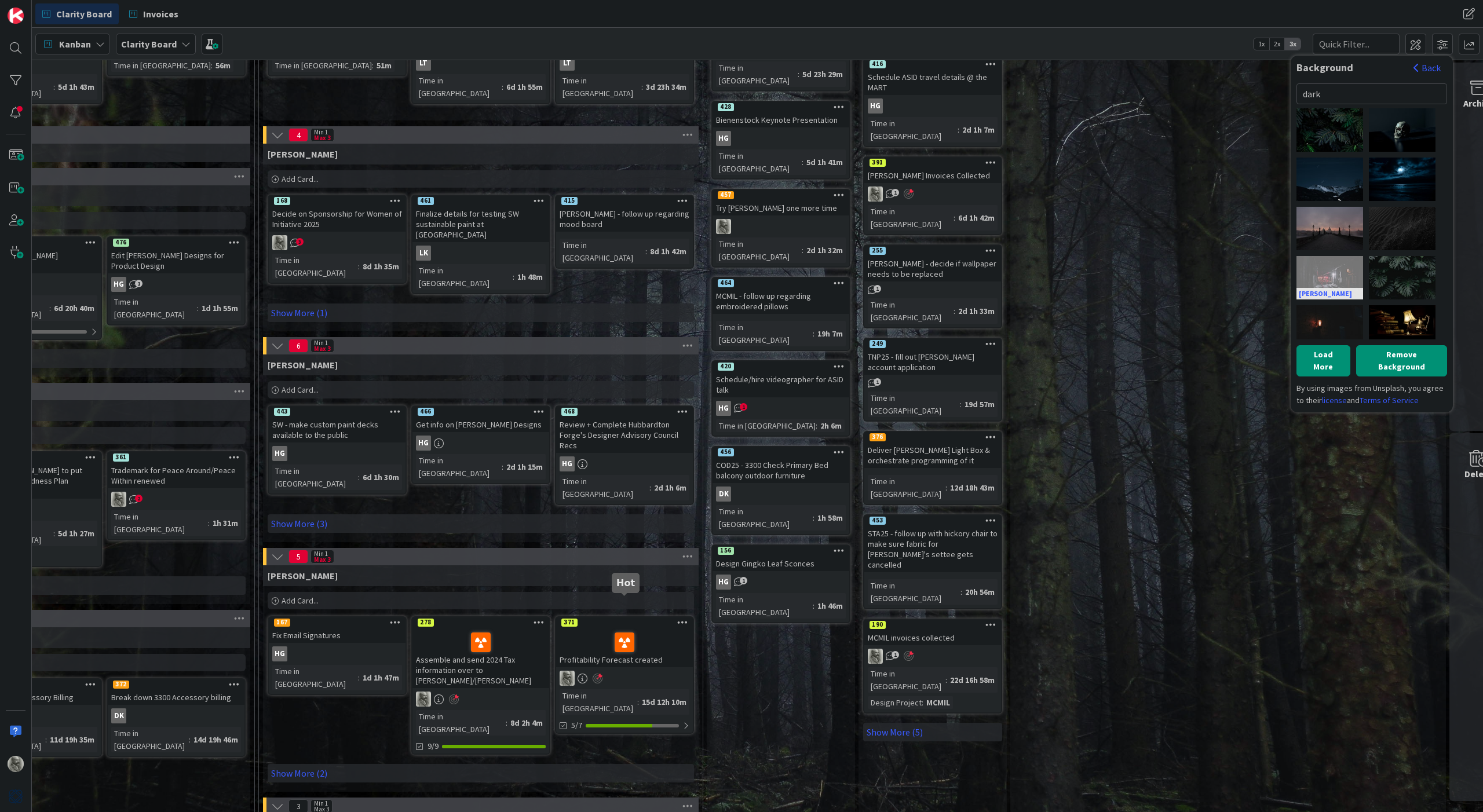
click at [1346, 283] on div "[PERSON_NAME]" at bounding box center [1329, 277] width 67 height 43
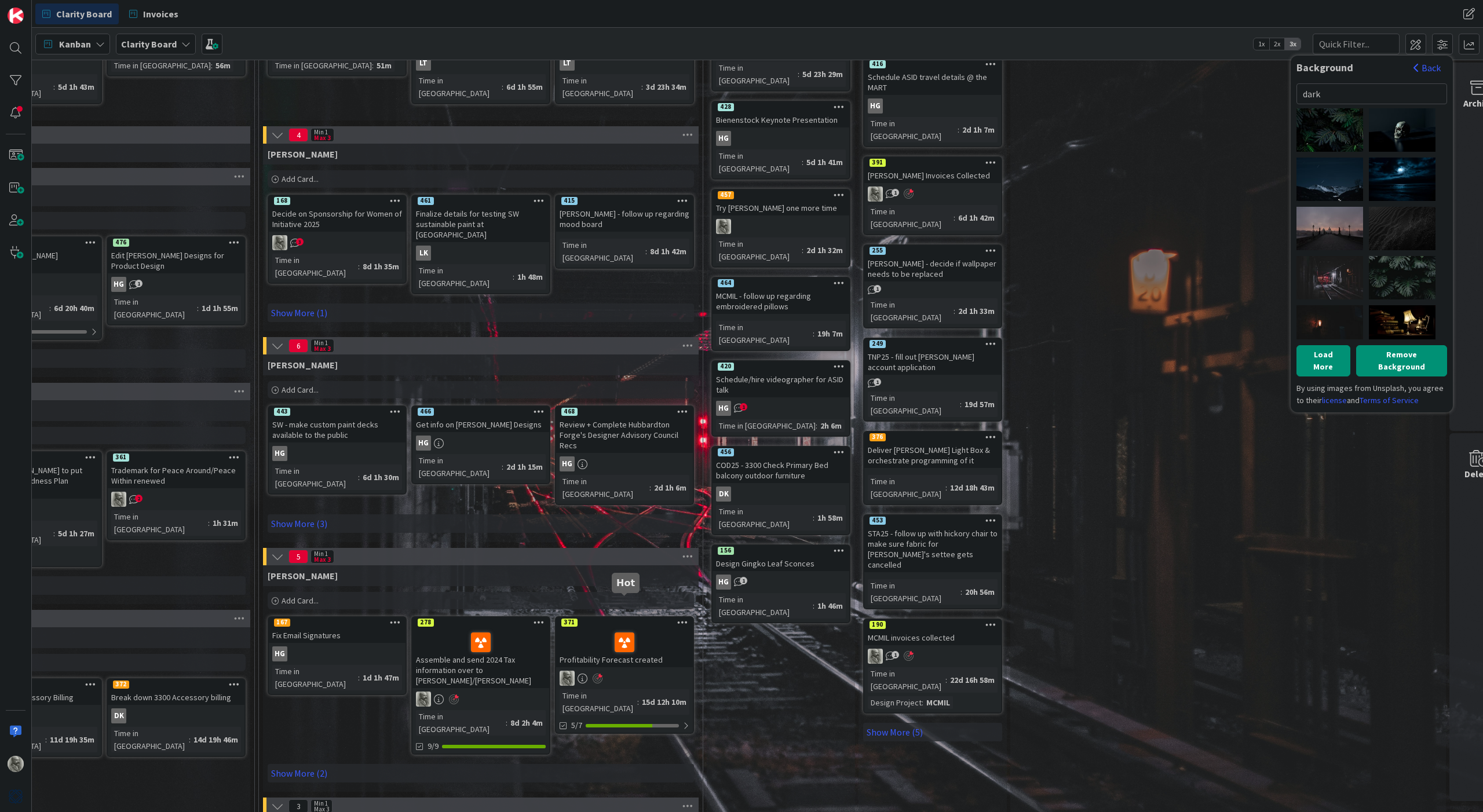
click at [1172, 326] on div "Done Is there another card that can be made as a result? Add Card... 460 DLC25 …" at bounding box center [1228, 354] width 435 height 1246
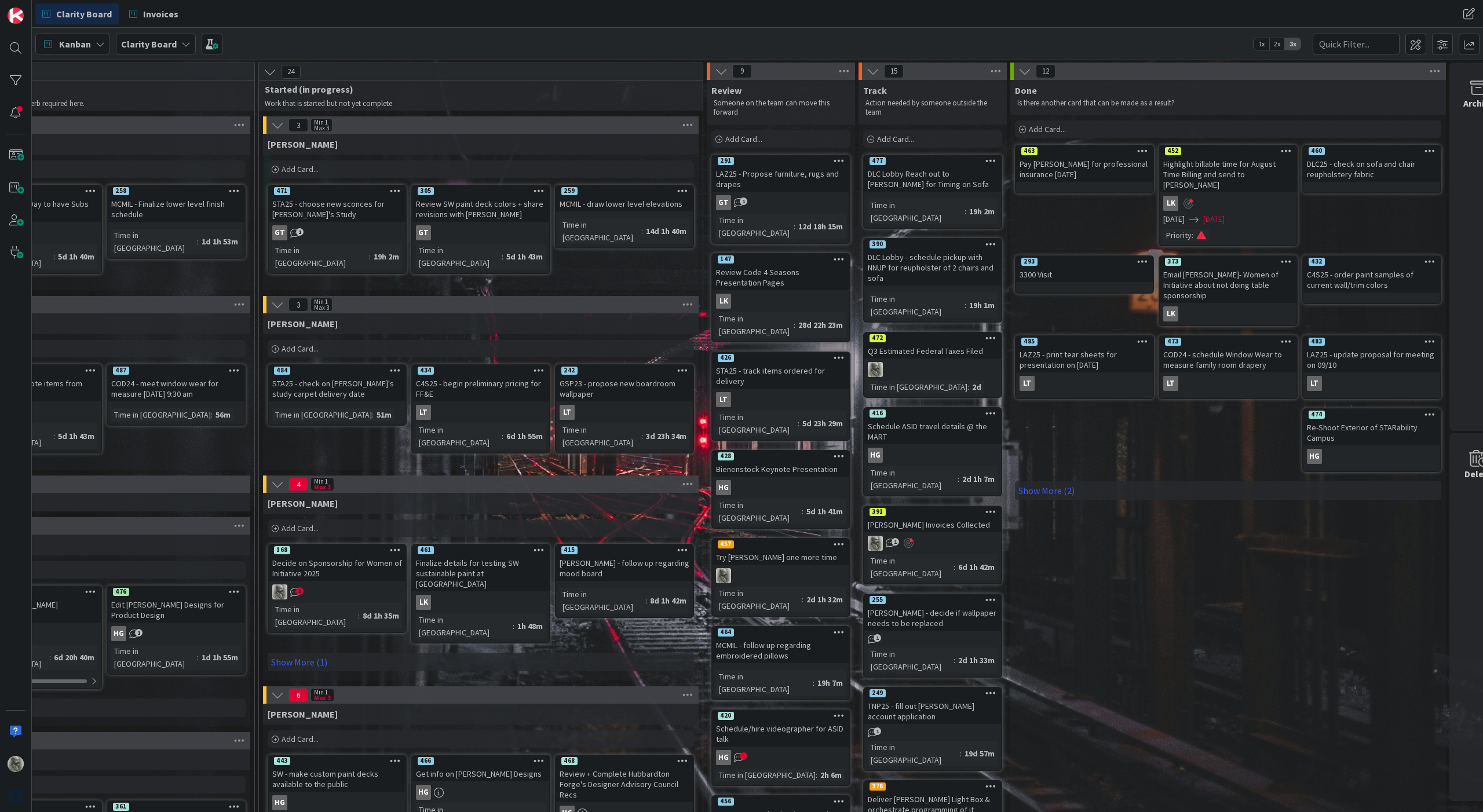
scroll to position [0, 962]
